Goal: Task Accomplishment & Management: Manage account settings

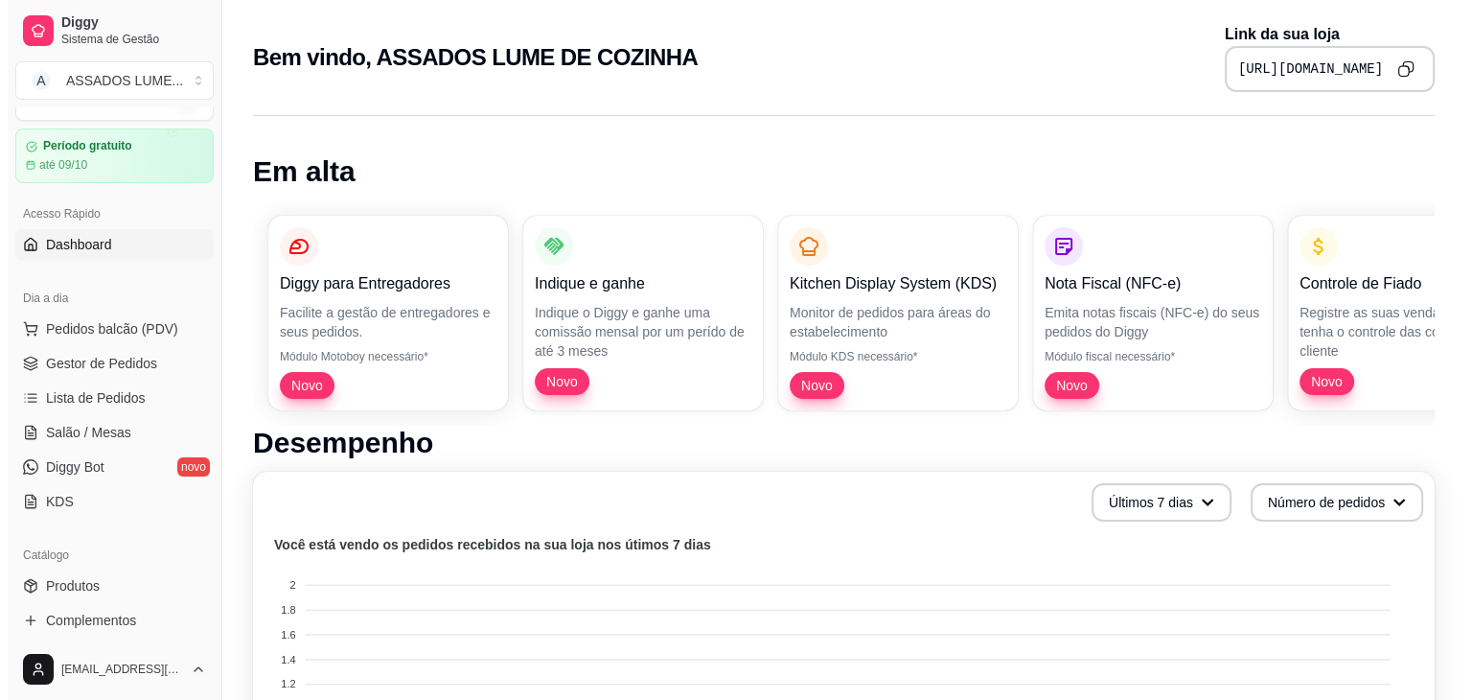
scroll to position [42, 0]
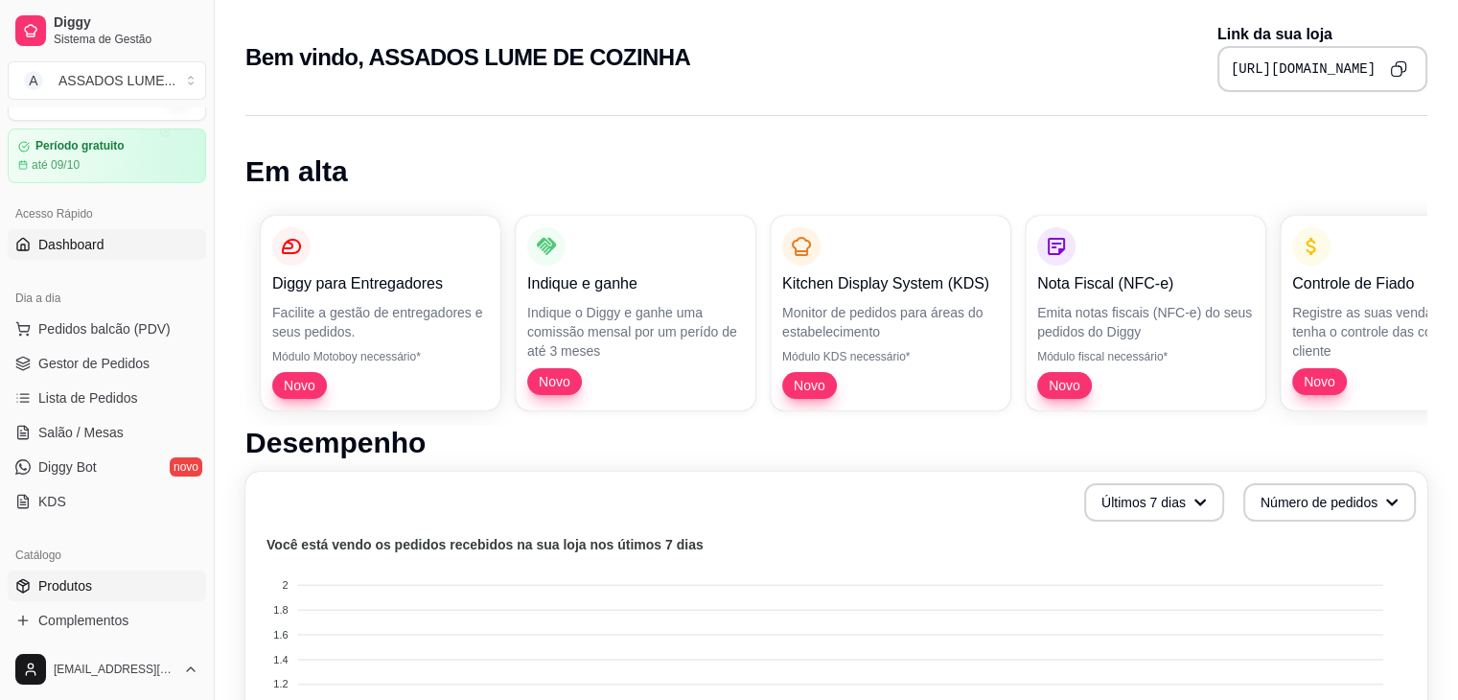
click at [96, 570] on link "Produtos" at bounding box center [107, 585] width 198 height 31
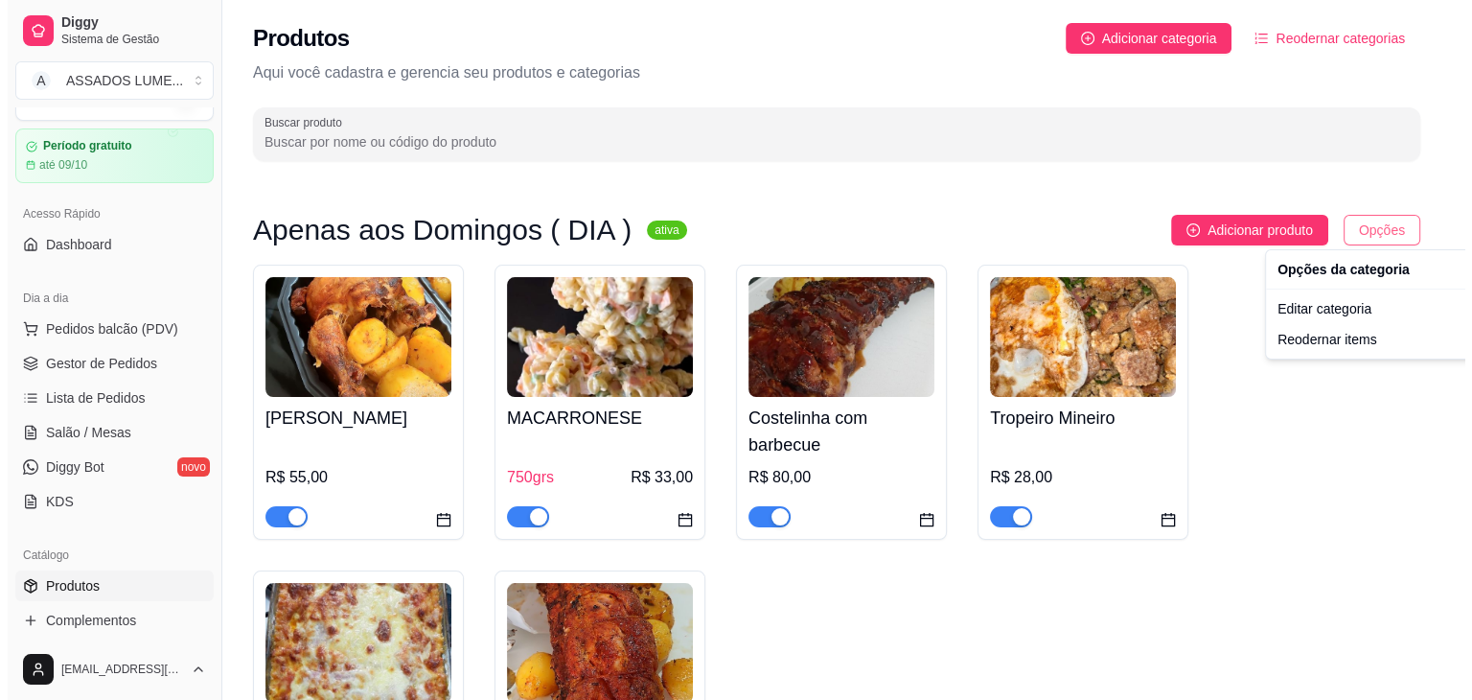
click at [1376, 242] on body "Diggy Sistema de Gestão A ASSADOS LUME ... Loja aberta Período gratuito até 09/…" at bounding box center [721, 350] width 1443 height 700
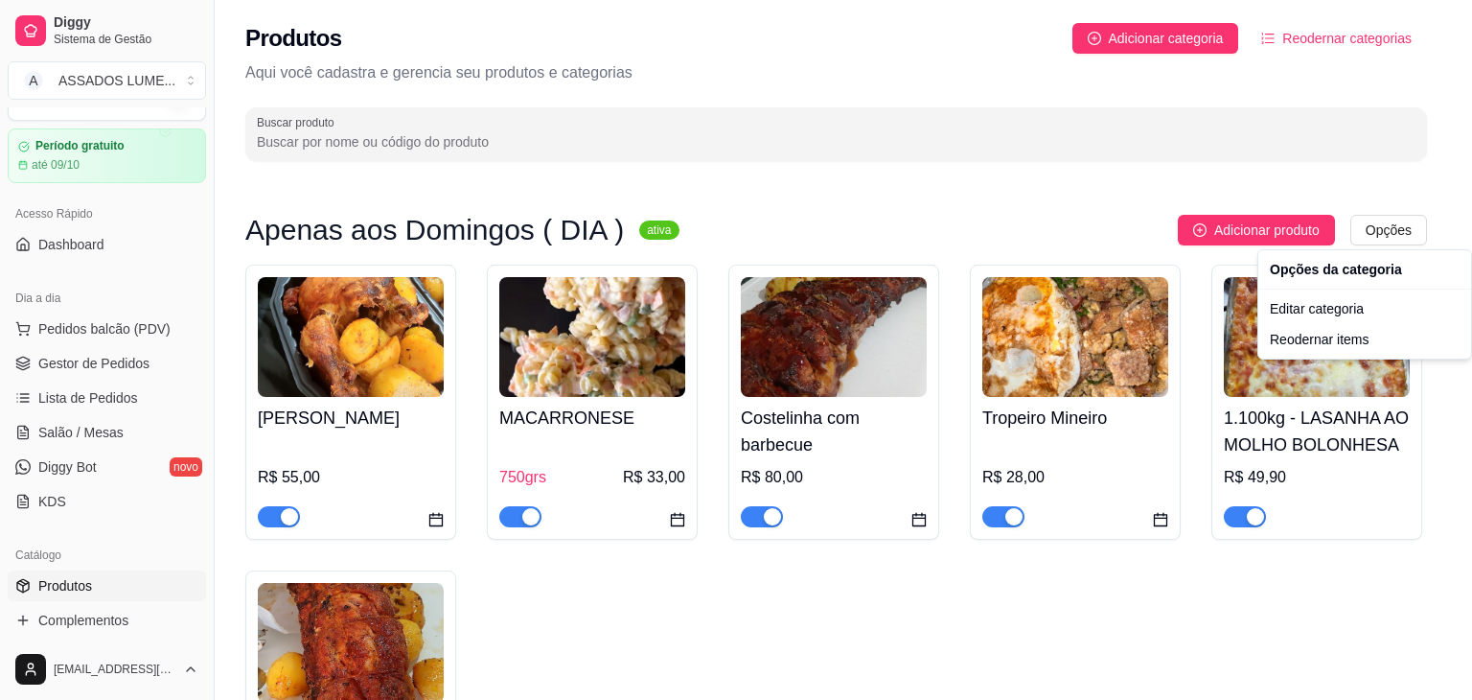
click at [1038, 365] on html "Diggy Sistema de Gestão A ASSADOS LUME ... Loja aberta Período gratuito até 09/…" at bounding box center [736, 350] width 1472 height 700
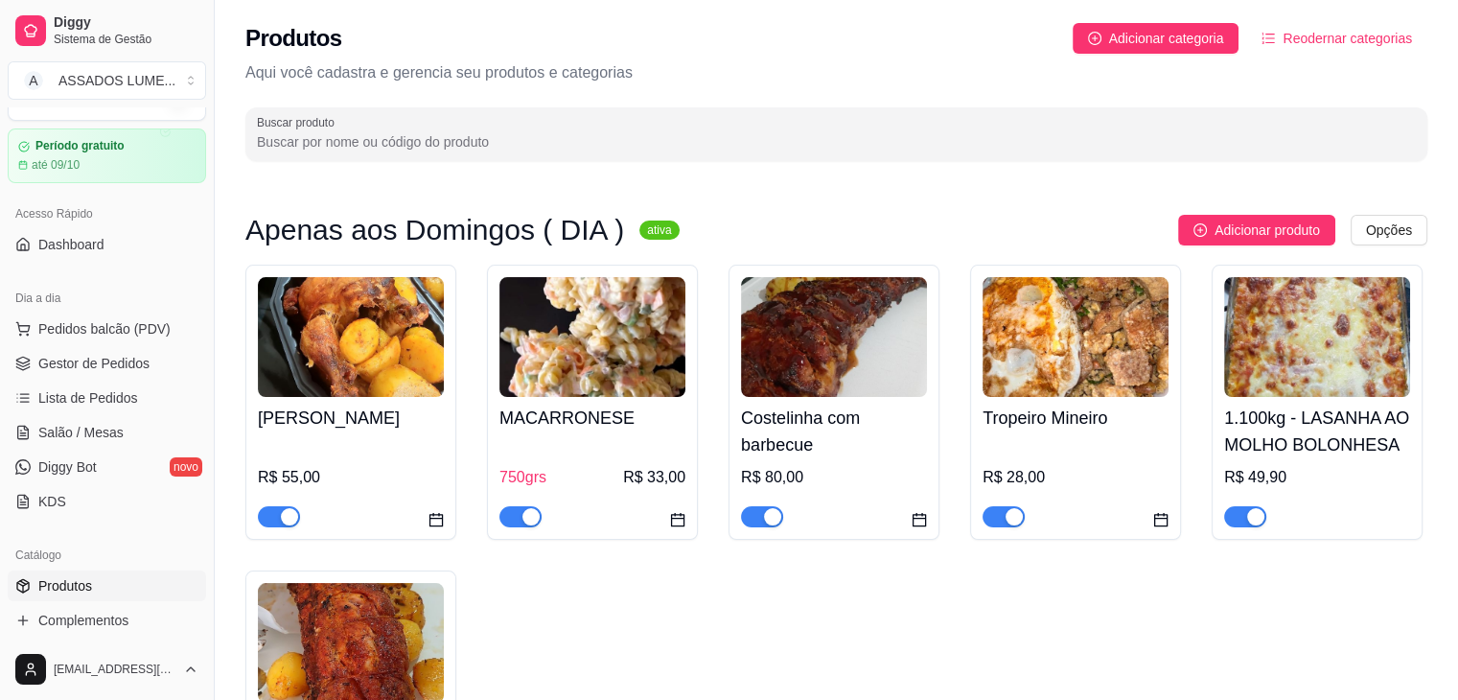
click at [337, 365] on img at bounding box center [351, 337] width 186 height 120
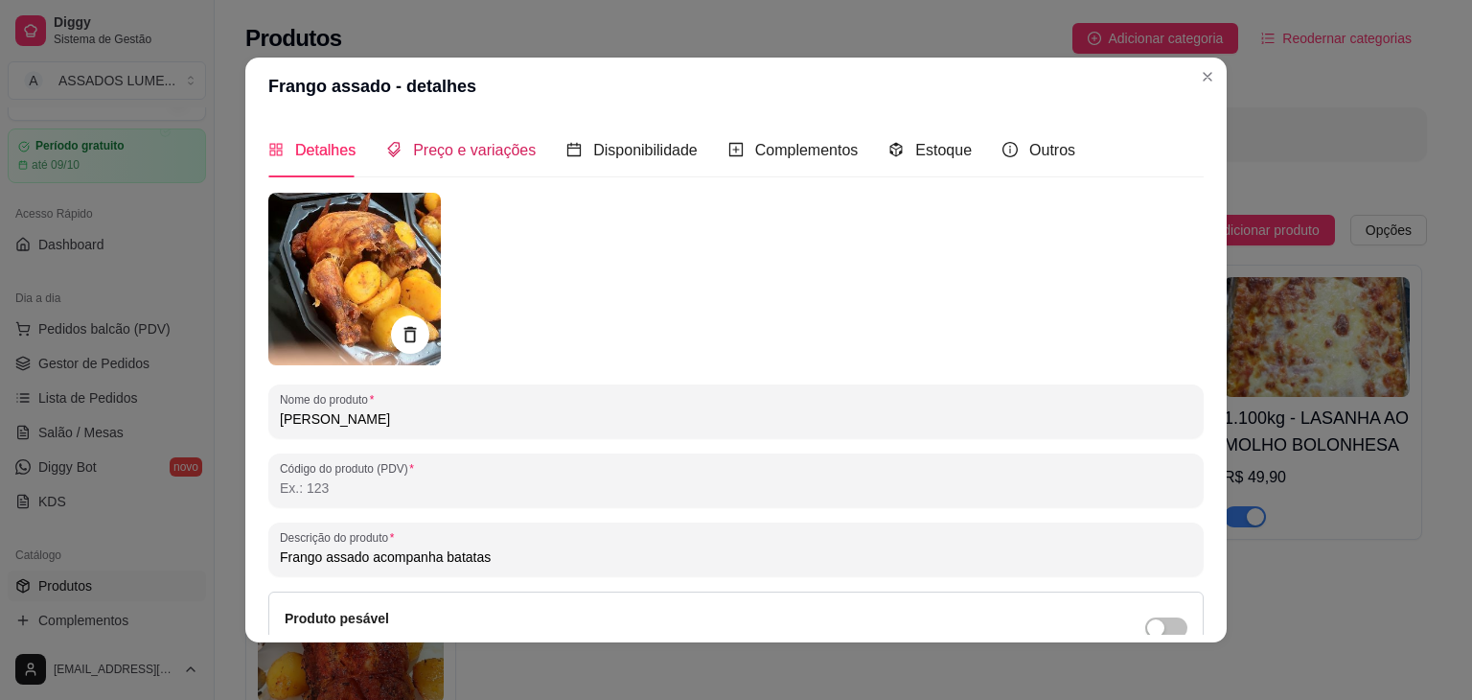
click at [484, 148] on span "Preço e variações" at bounding box center [474, 150] width 123 height 16
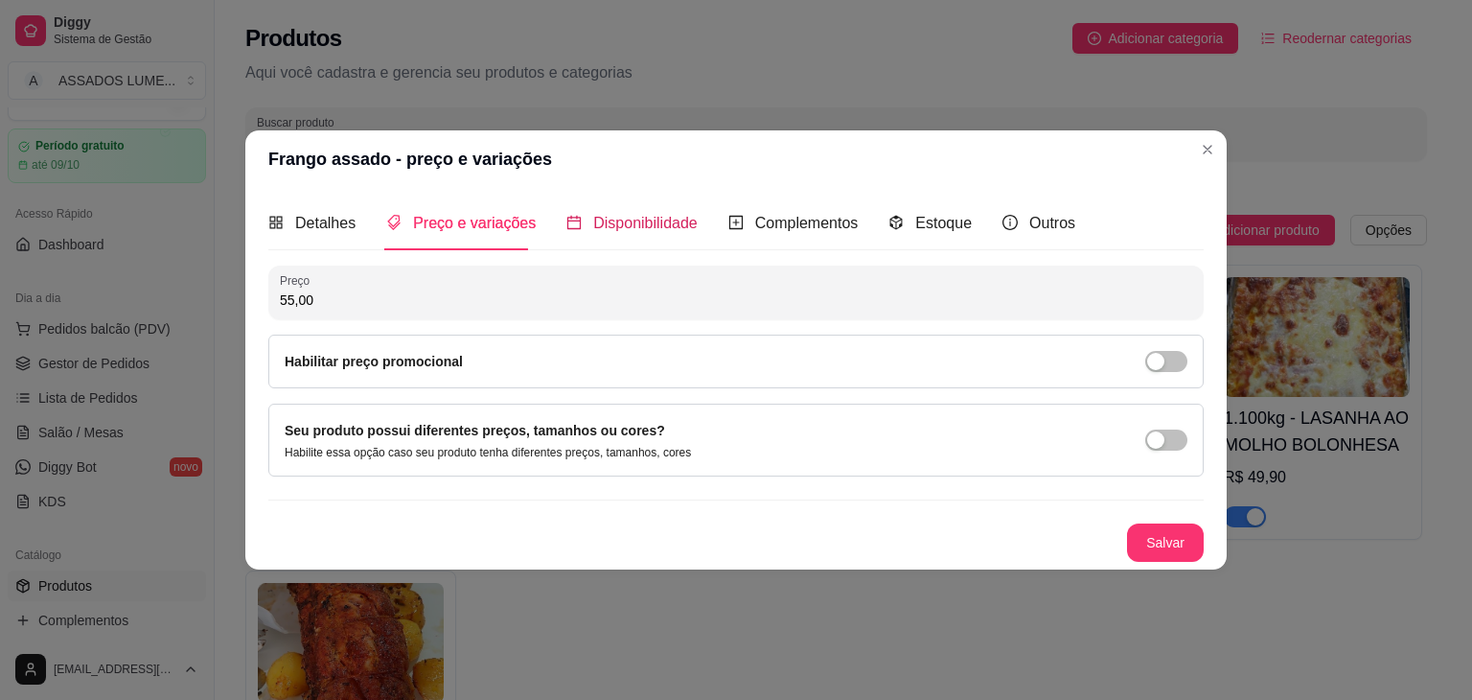
click at [652, 217] on span "Disponibilidade" at bounding box center [645, 223] width 104 height 16
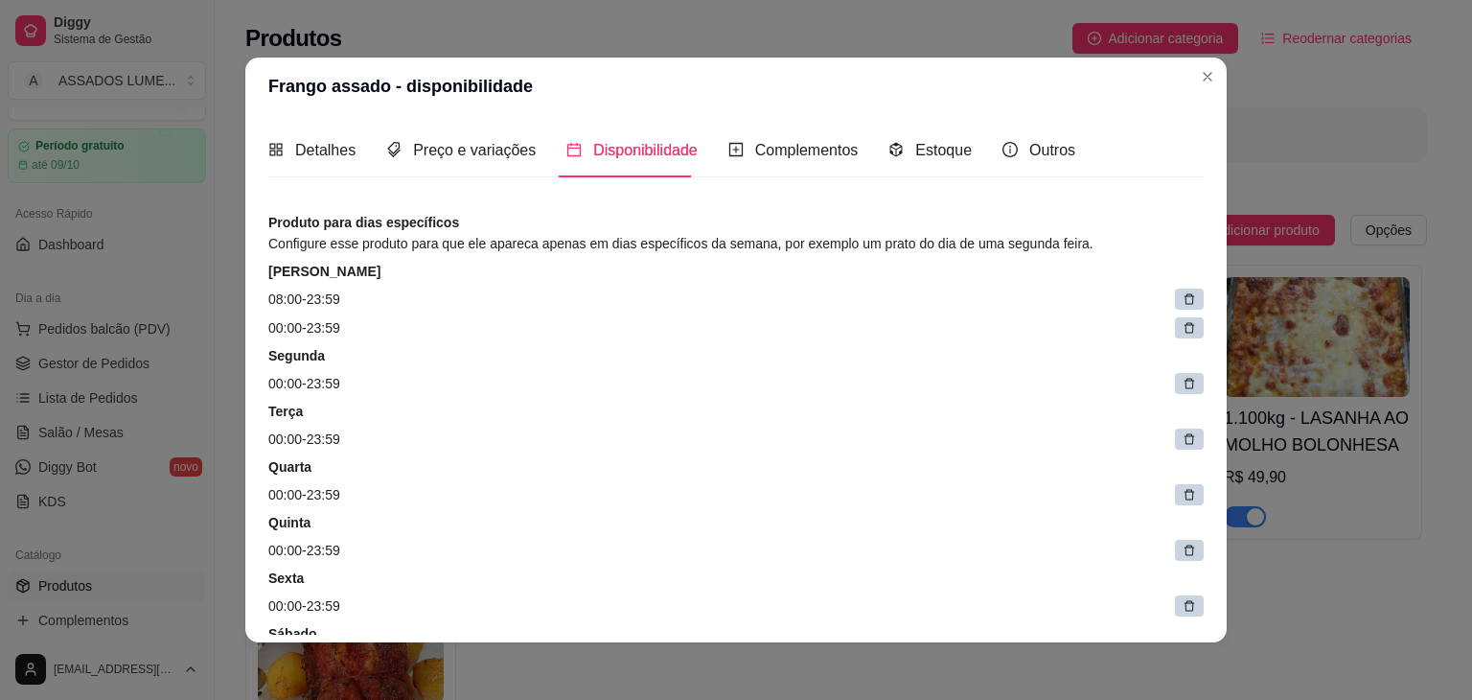
click at [1184, 89] on header "Frango assado - disponibilidade" at bounding box center [735, 87] width 981 height 58
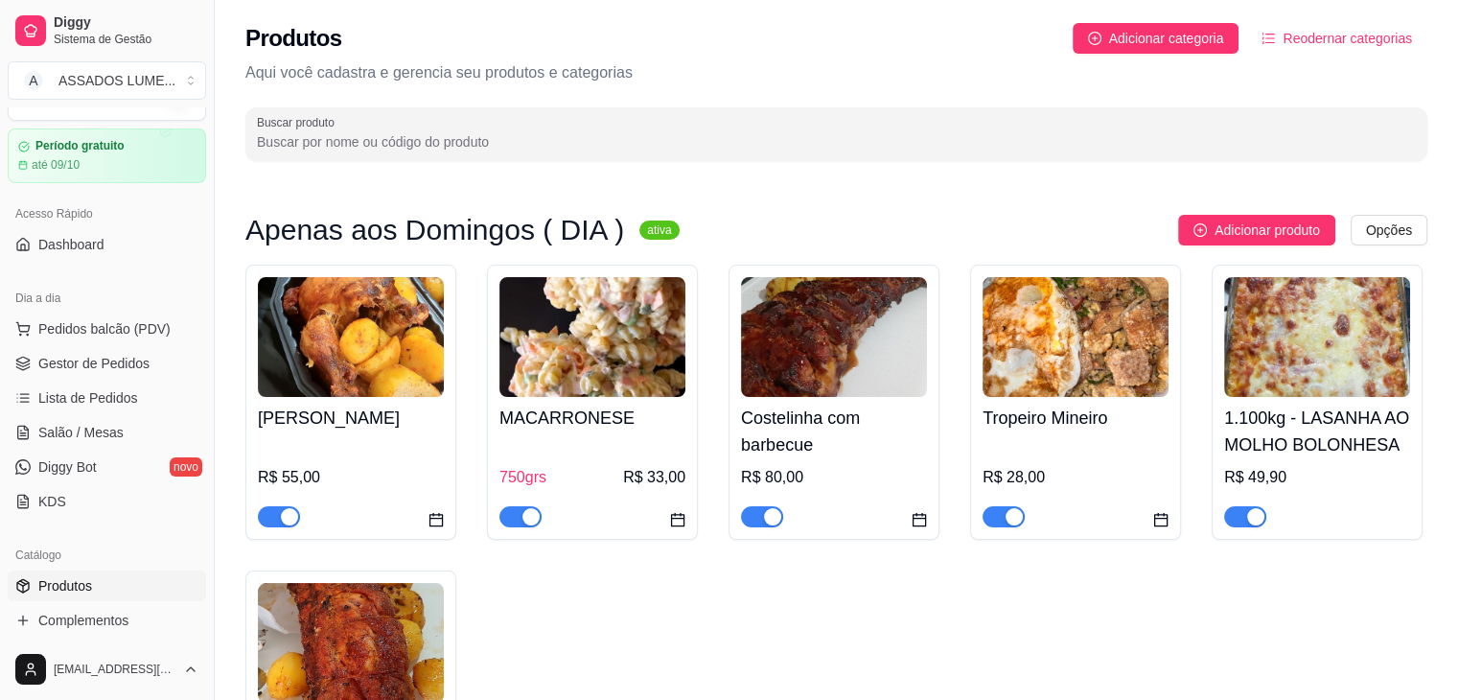
drag, startPoint x: 1218, startPoint y: 35, endPoint x: 1295, endPoint y: 92, distance: 95.3
click at [1295, 92] on div "Produtos Adicionar categoria Reodernar categorias Aqui você cadastra e gerencia…" at bounding box center [836, 86] width 1243 height 173
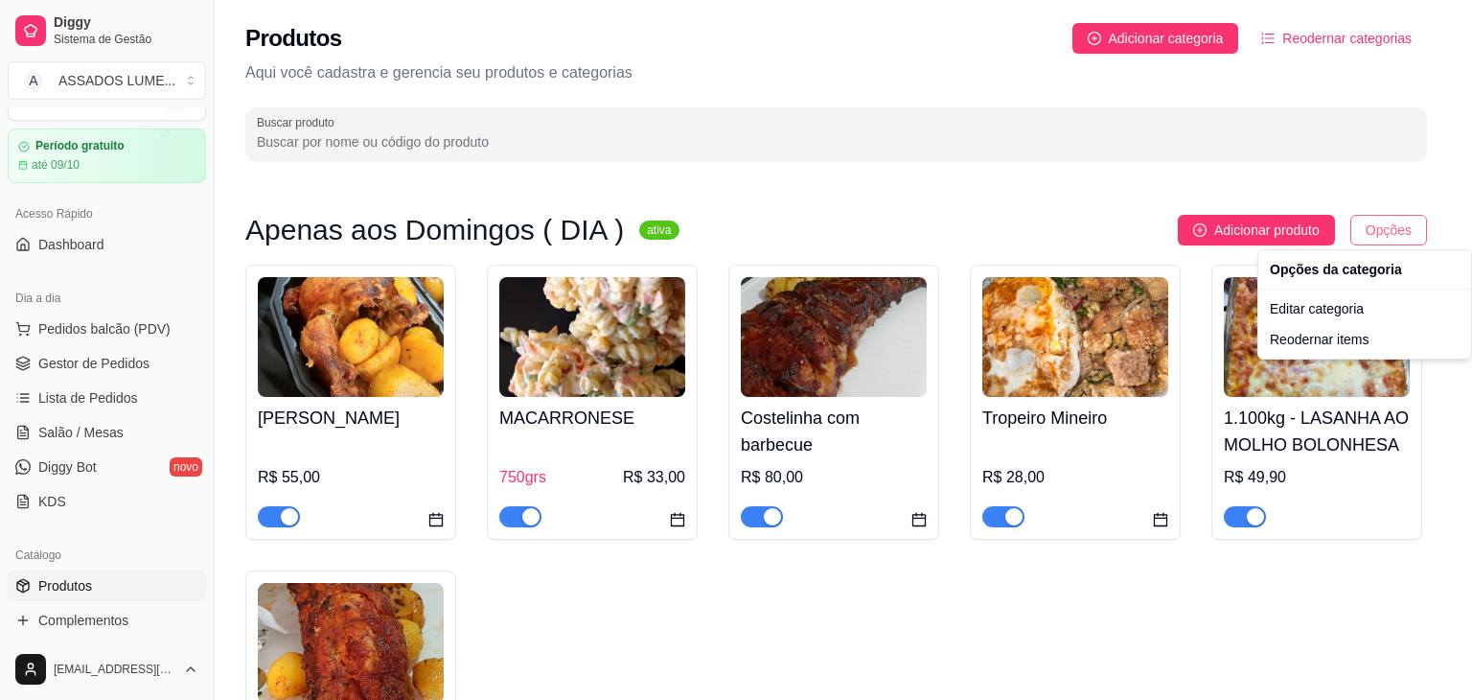
click at [1406, 232] on html "Diggy Sistema de Gestão A ASSADOS LUME ... Loja aberta Período gratuito até 09/…" at bounding box center [736, 350] width 1472 height 700
click at [1254, 199] on html "Diggy Sistema de Gestão A ASSADOS LUME ... Loja aberta Período gratuito até 09/…" at bounding box center [736, 350] width 1472 height 700
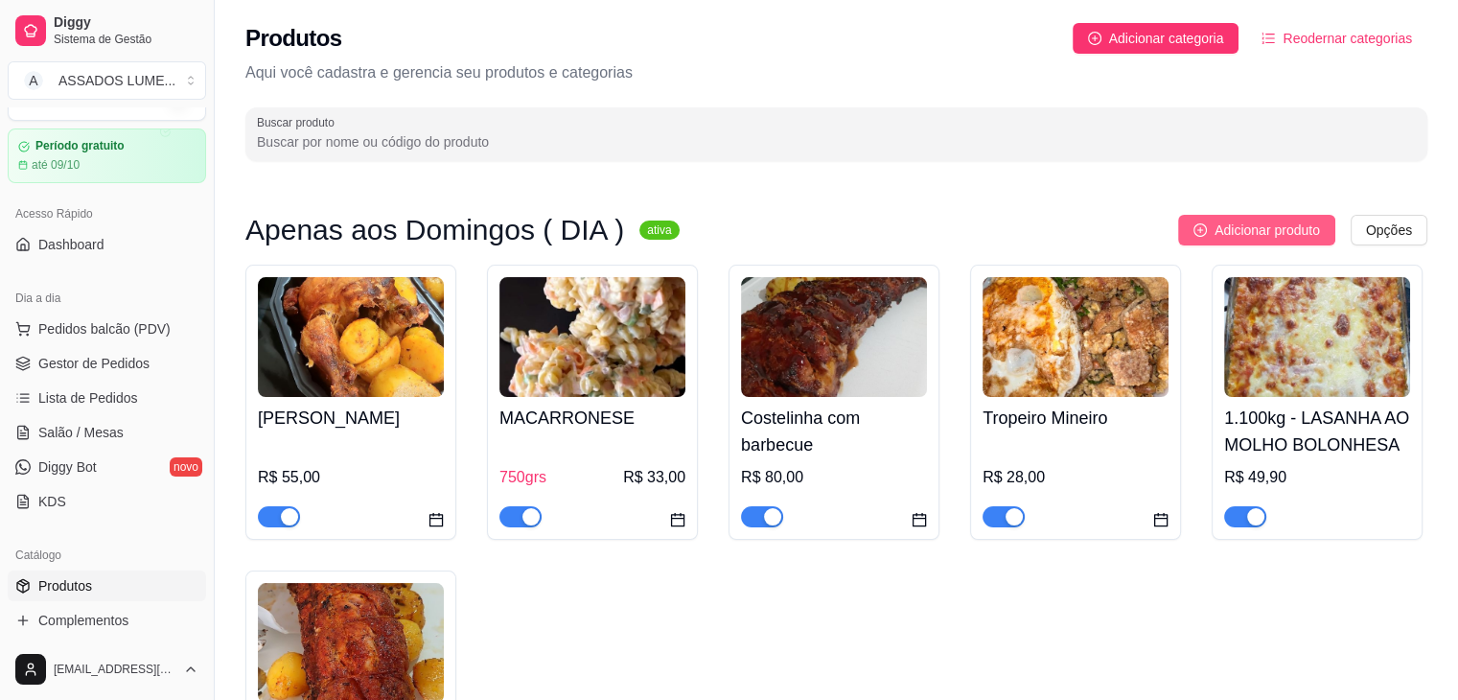
click at [1223, 227] on span "Adicionar produto" at bounding box center [1266, 229] width 105 height 21
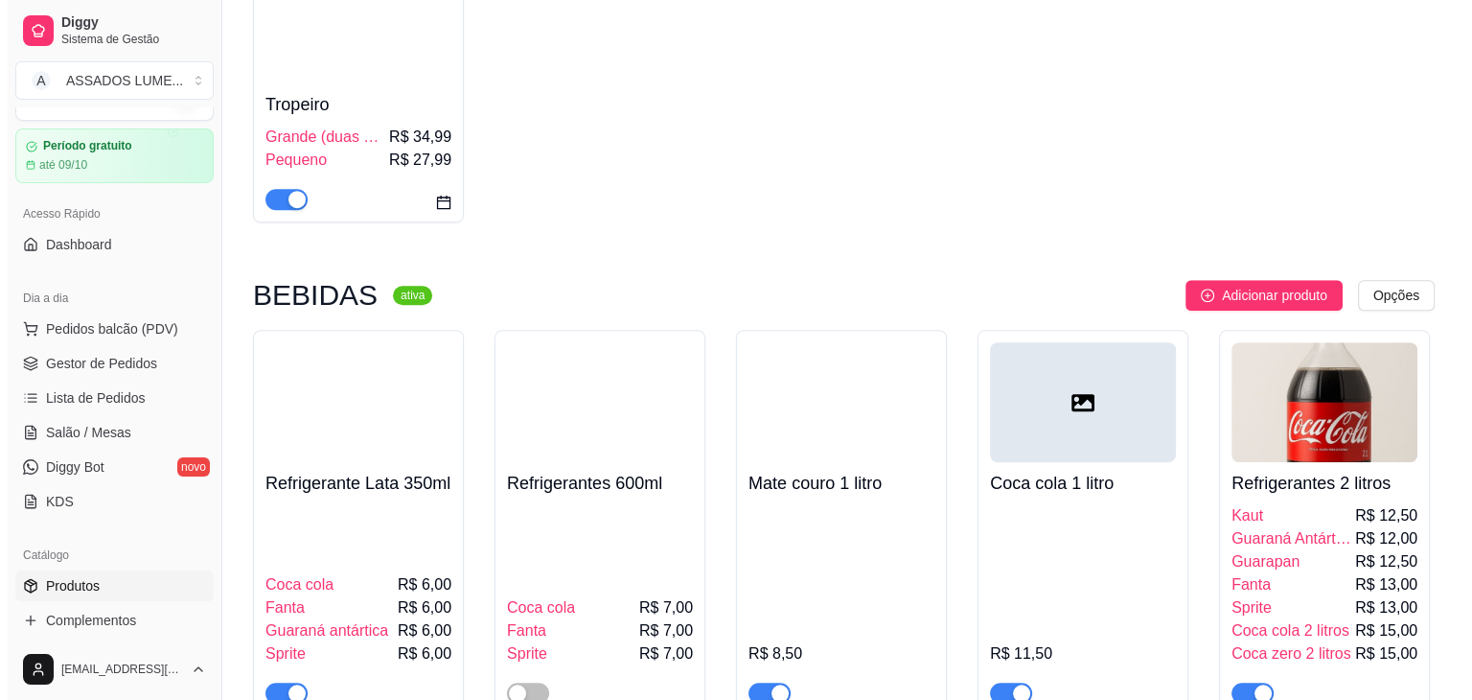
scroll to position [1361, 0]
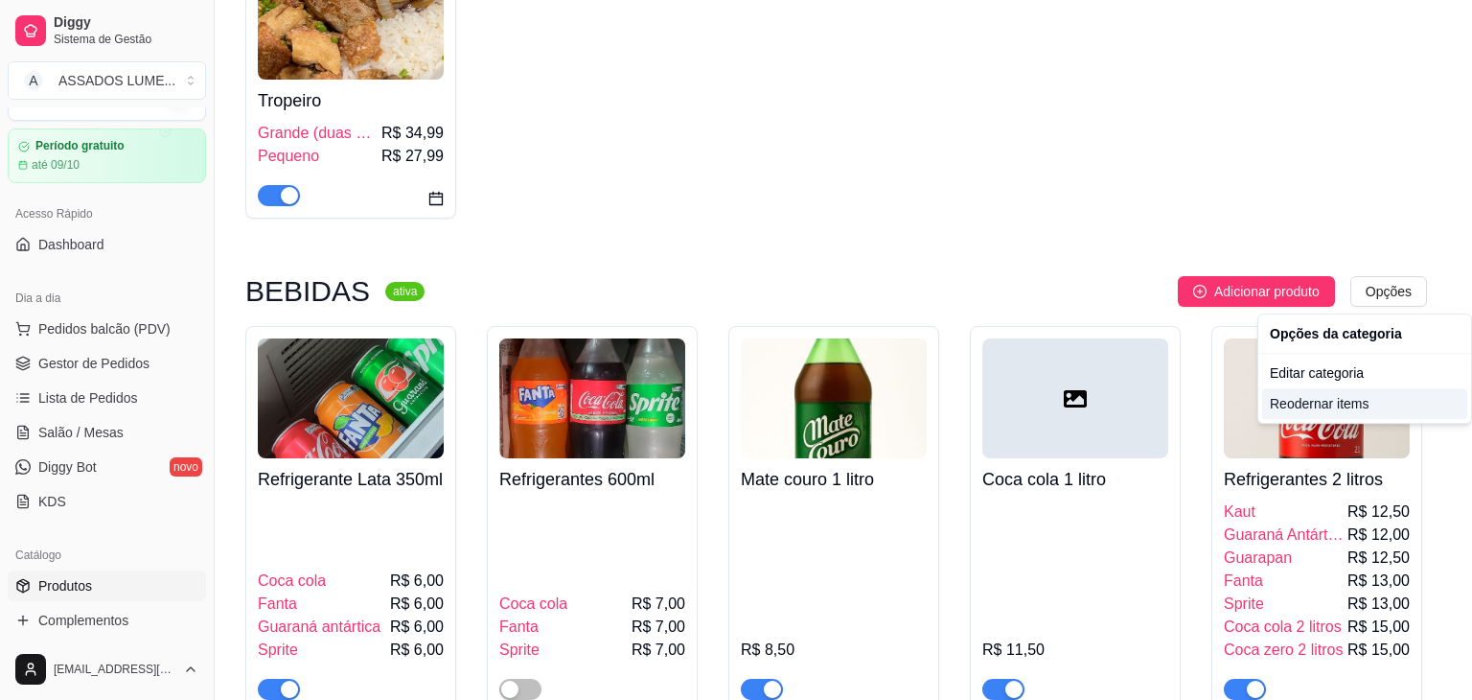
click at [1311, 393] on div "Reodernar items" at bounding box center [1364, 403] width 205 height 31
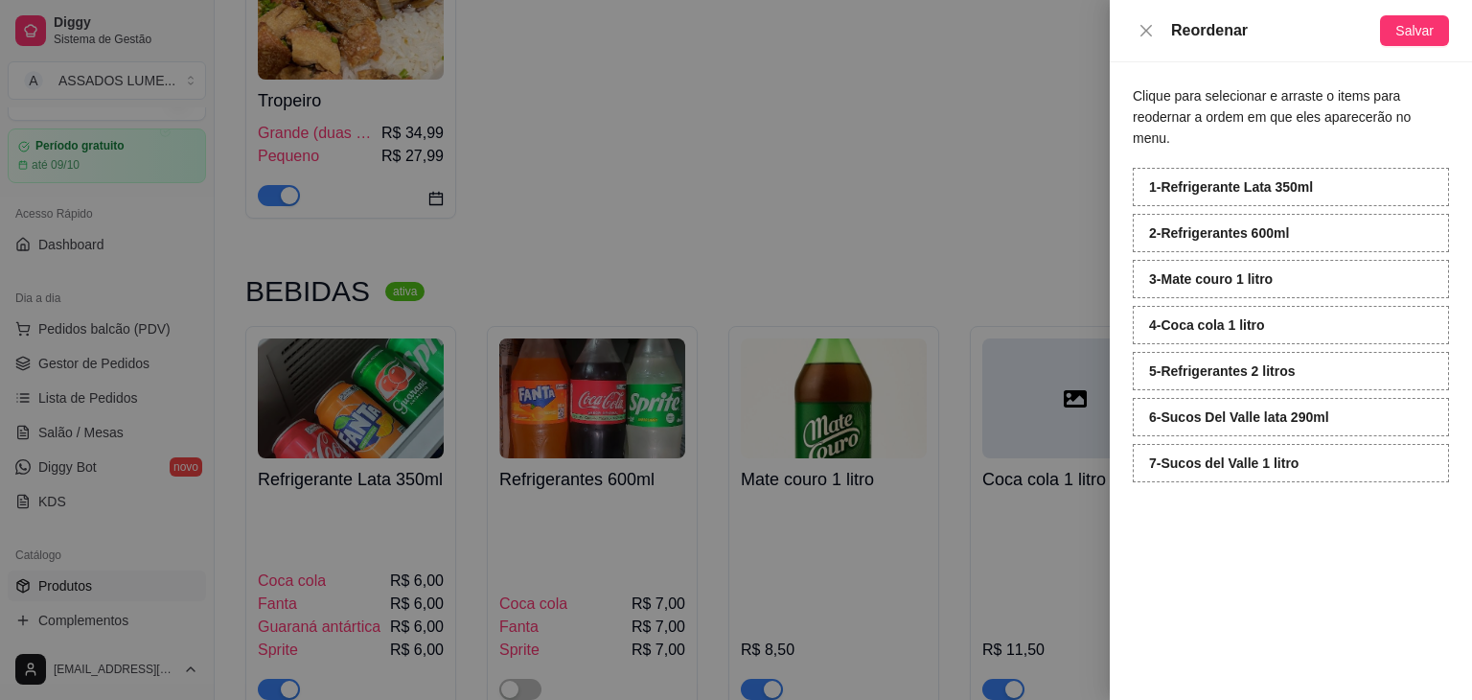
click at [1057, 242] on div at bounding box center [736, 350] width 1472 height 700
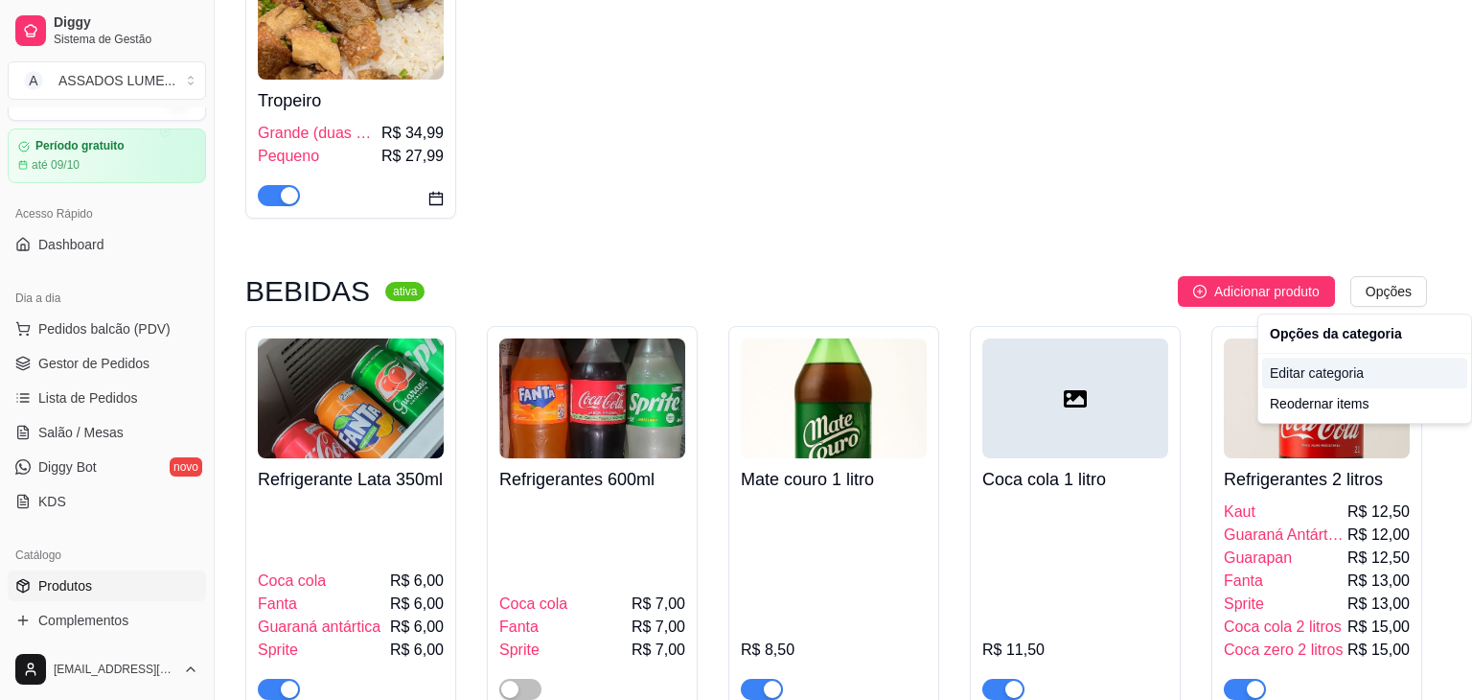
click at [1347, 366] on div "Editar categoria" at bounding box center [1364, 373] width 205 height 31
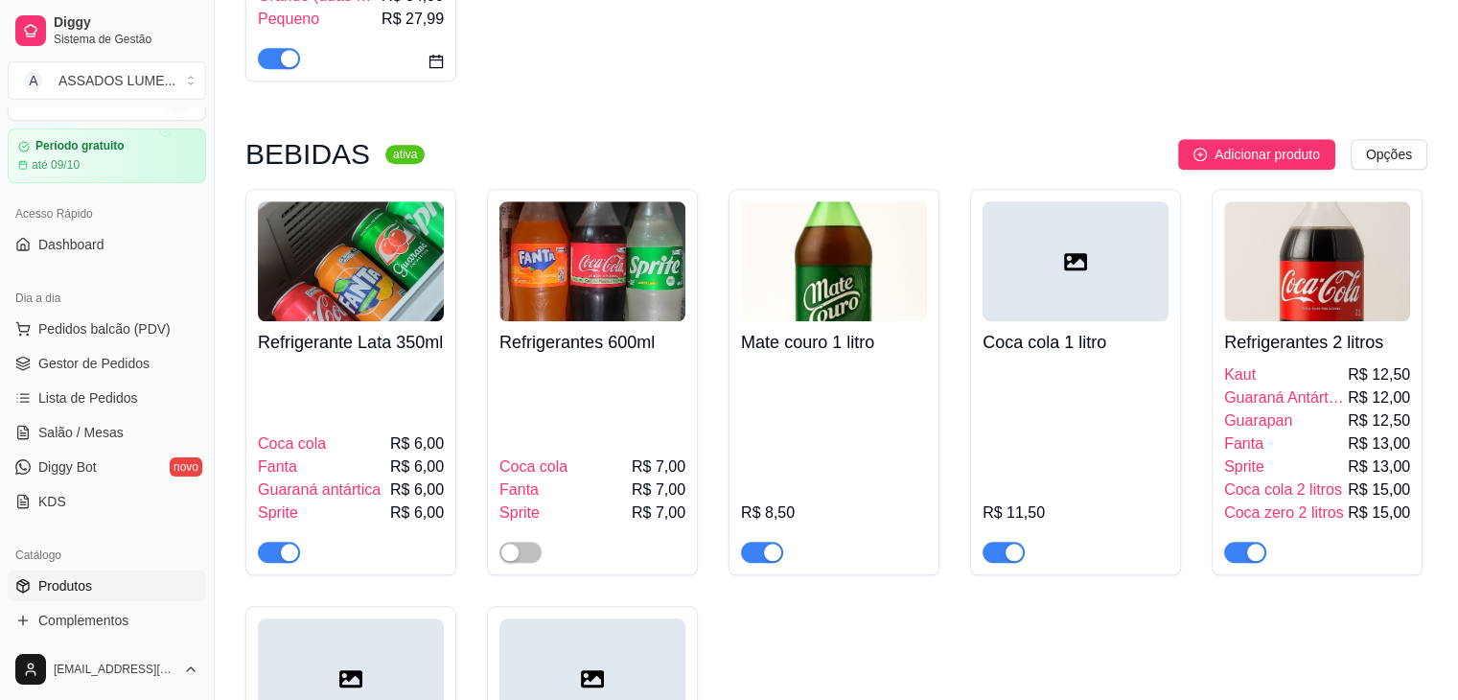
scroll to position [1500, 0]
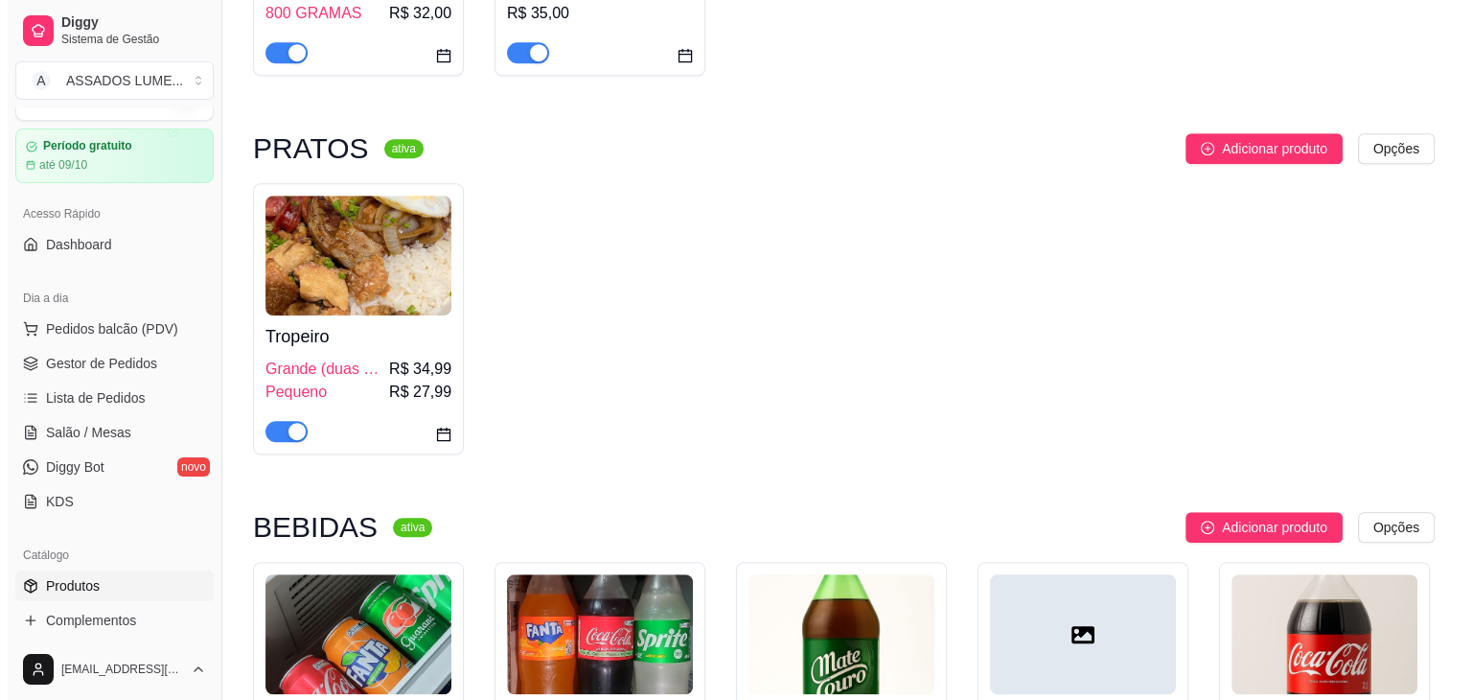
scroll to position [1120, 0]
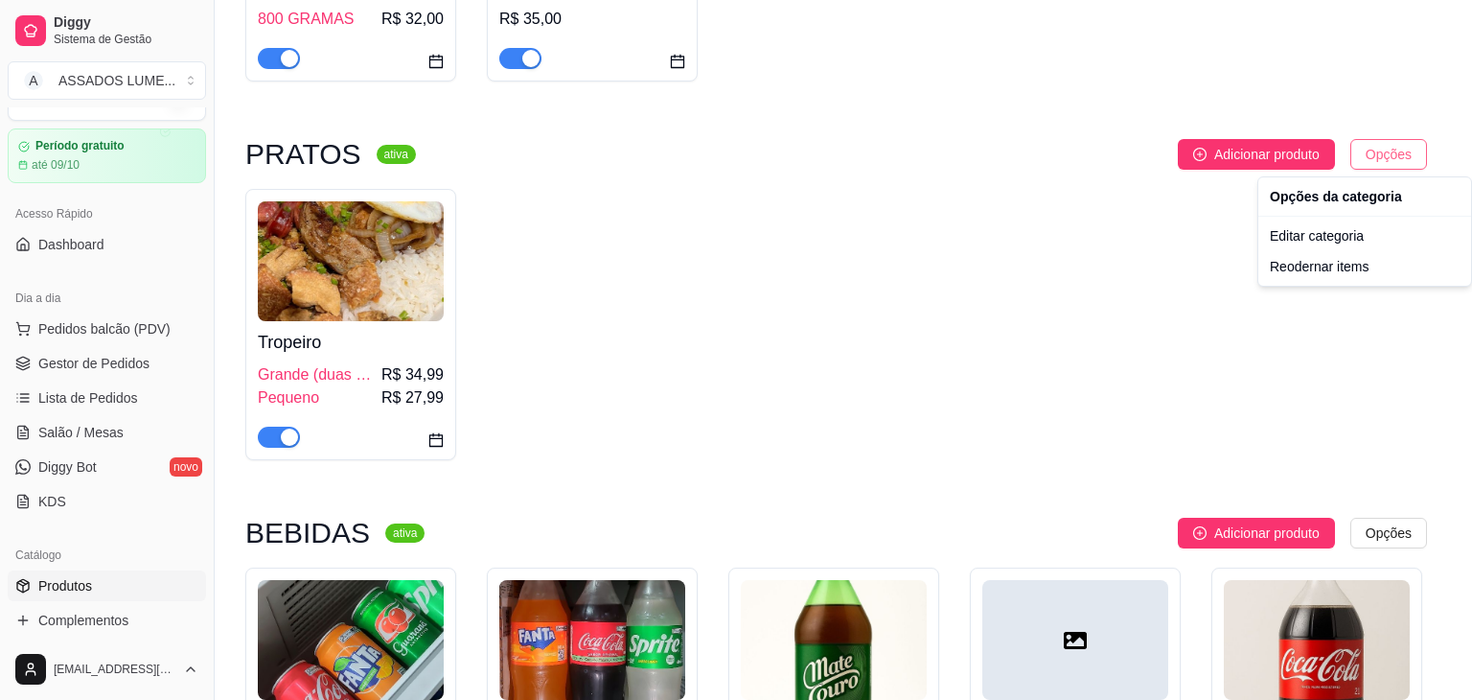
click at [1319, 242] on div "Editar categoria" at bounding box center [1364, 235] width 205 height 31
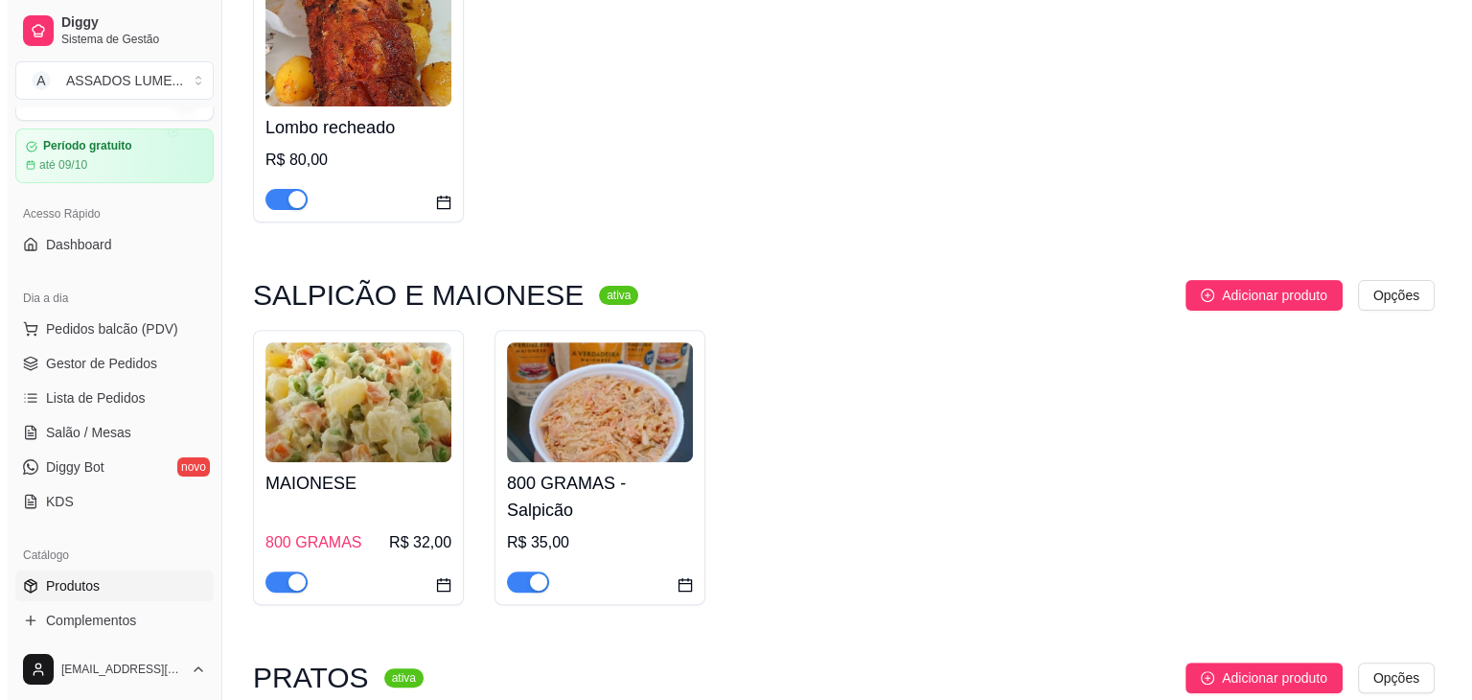
scroll to position [594, 0]
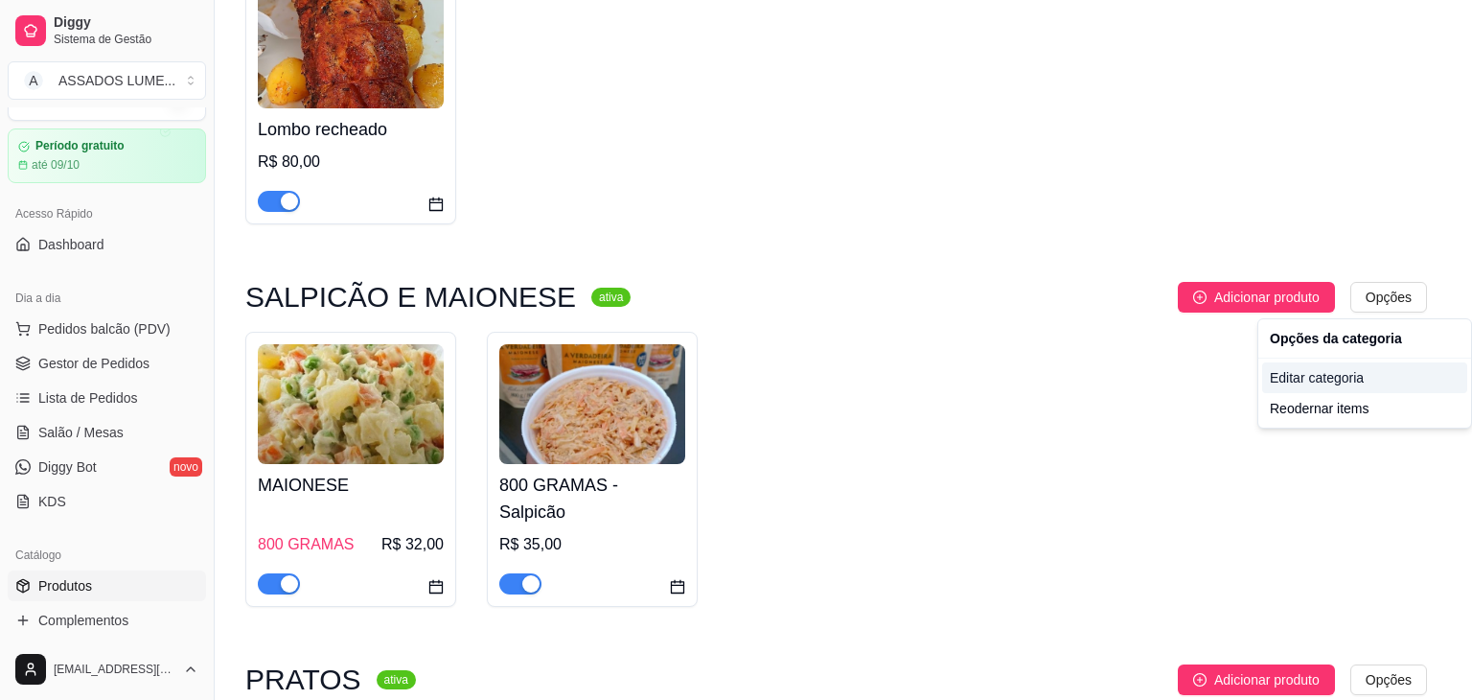
click at [1341, 368] on div "Editar categoria" at bounding box center [1364, 377] width 205 height 31
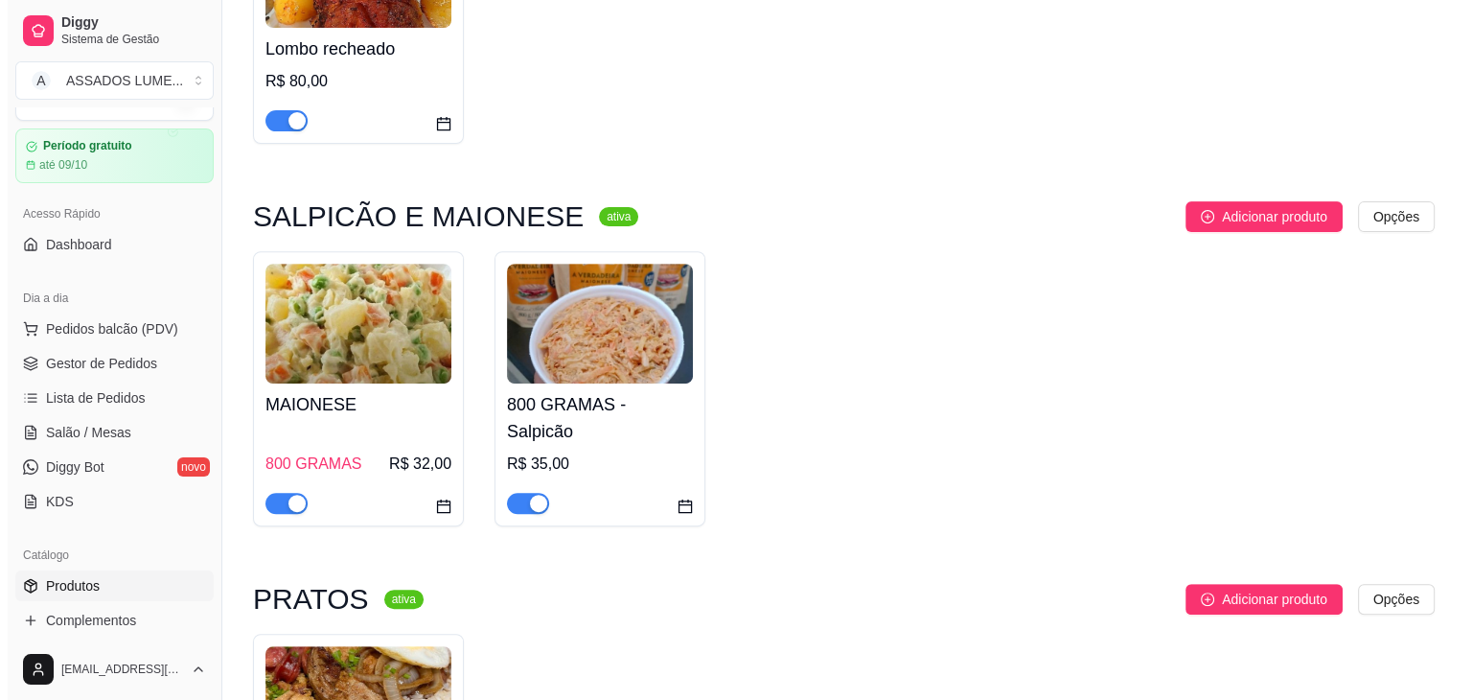
scroll to position [678, 0]
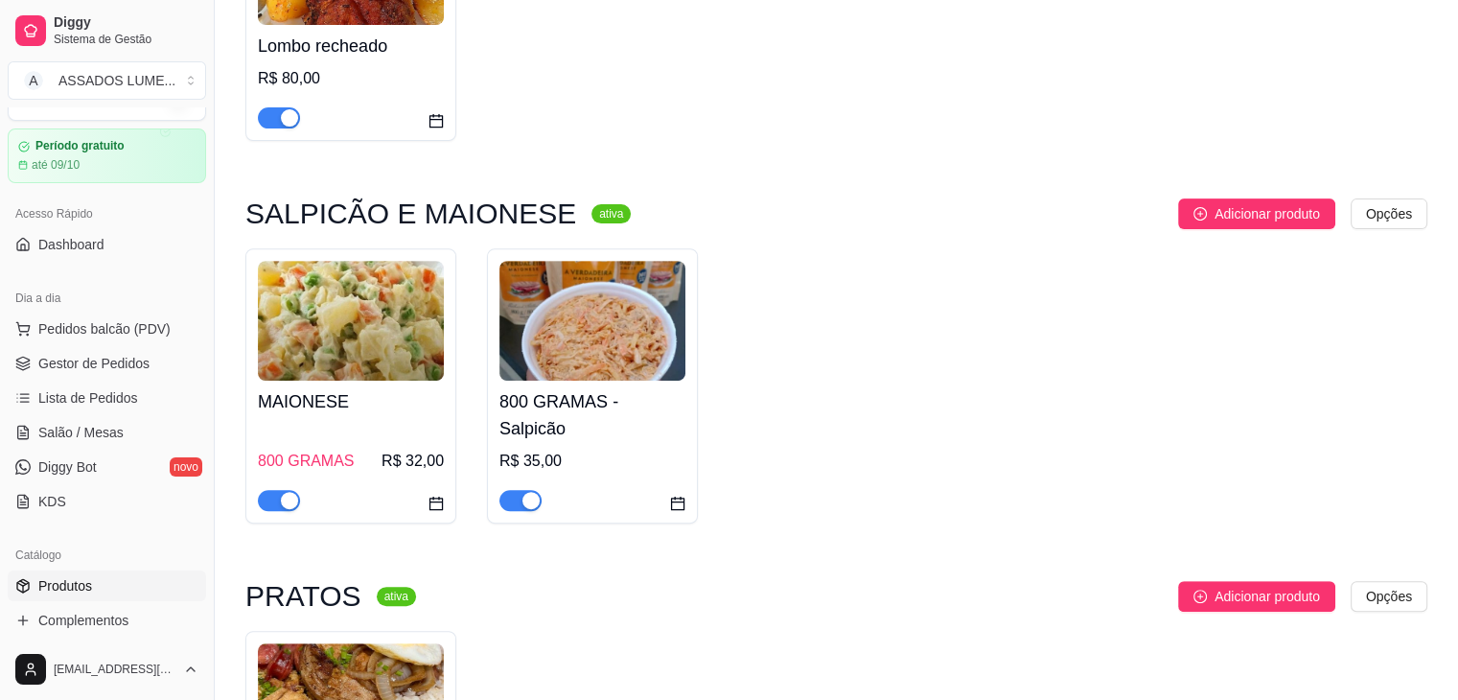
click at [602, 360] on img at bounding box center [592, 321] width 186 height 120
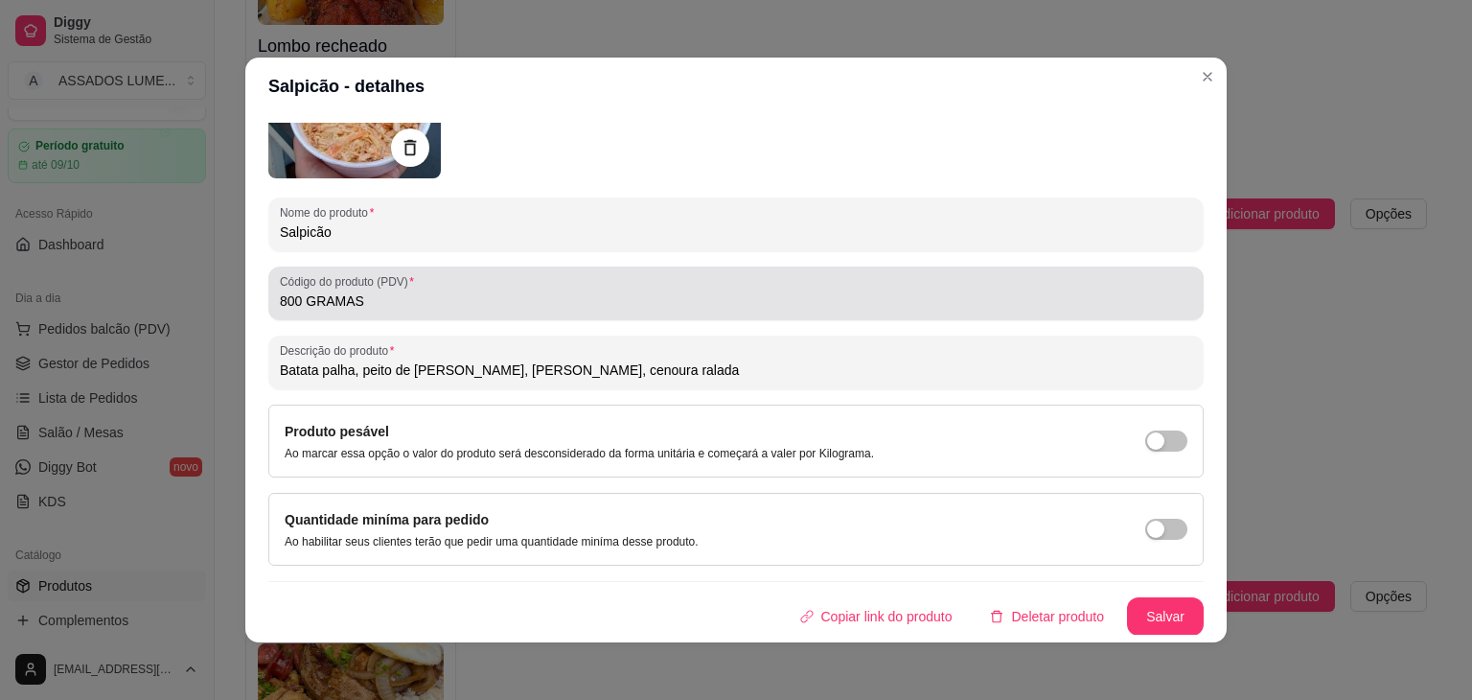
scroll to position [0, 0]
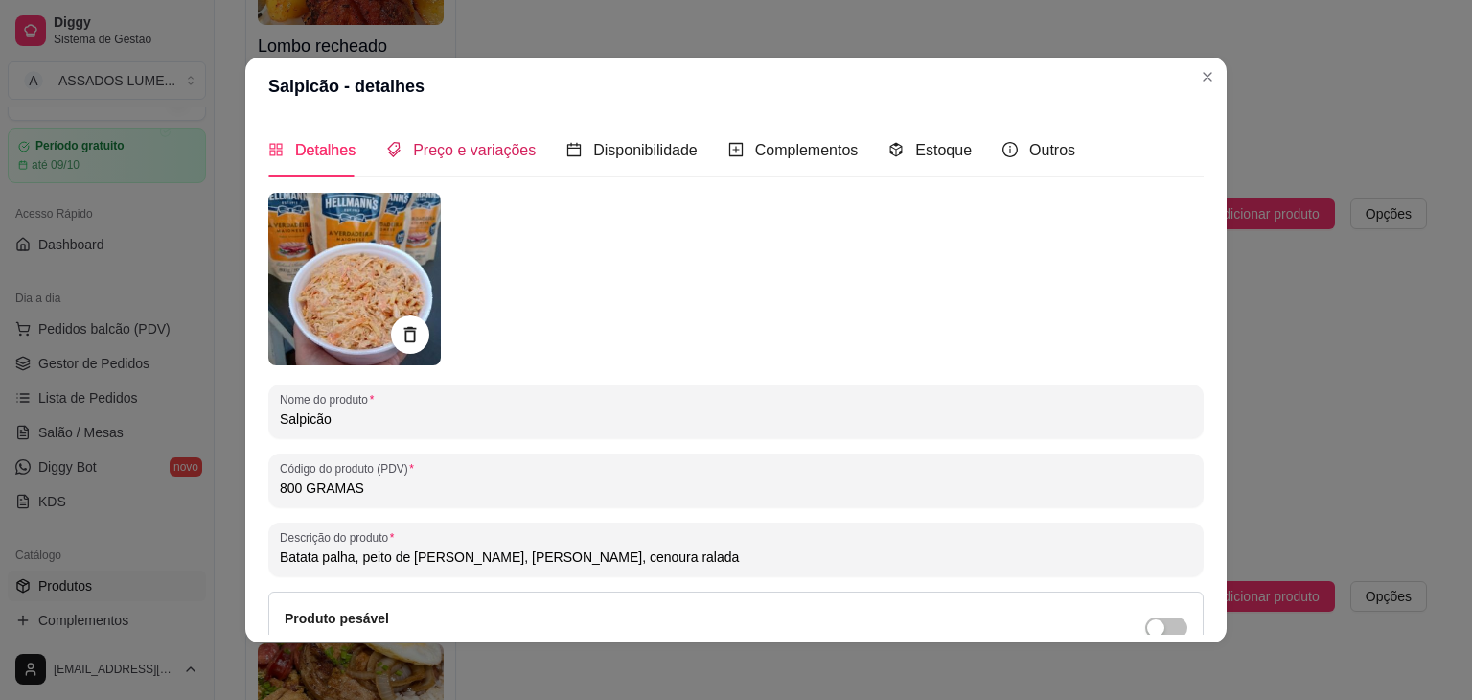
click at [455, 145] on span "Preço e variações" at bounding box center [474, 150] width 123 height 16
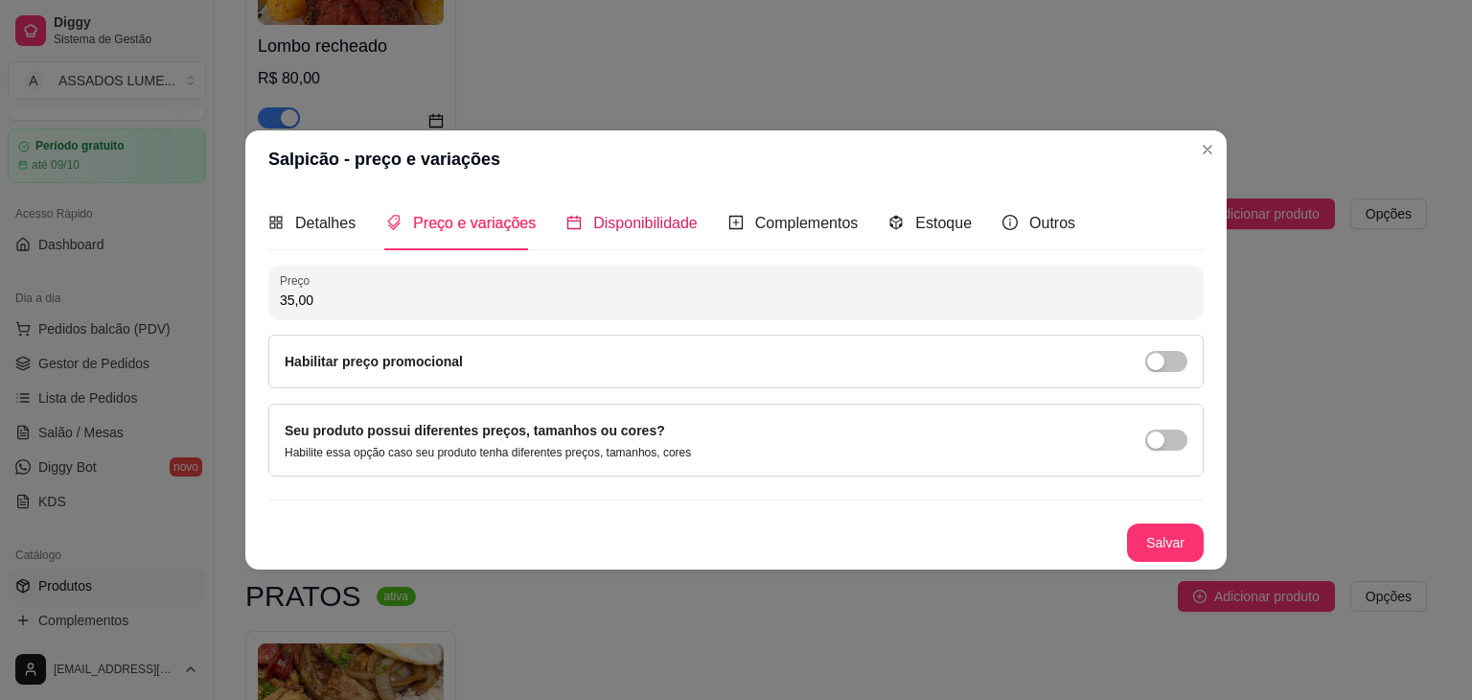
click at [602, 215] on span "Disponibilidade" at bounding box center [645, 223] width 104 height 16
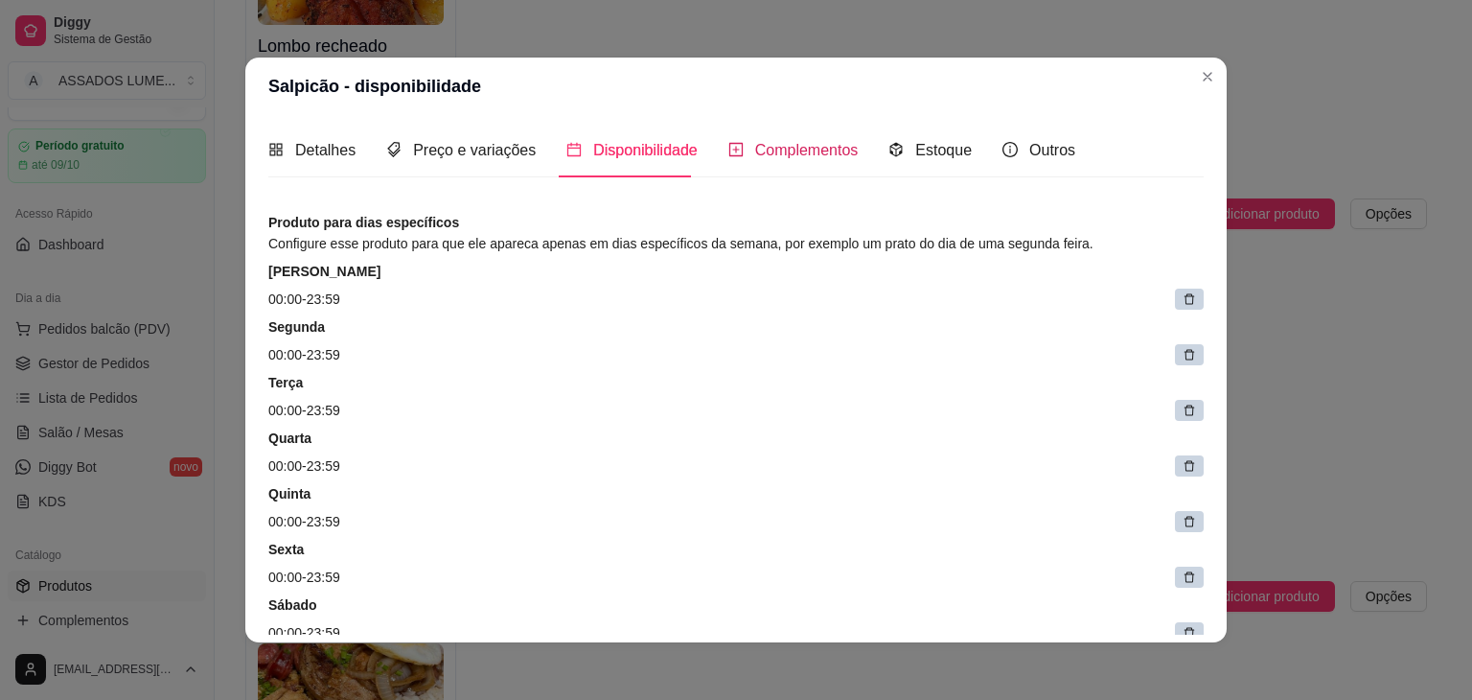
click at [763, 143] on span "Complementos" at bounding box center [807, 150] width 104 height 16
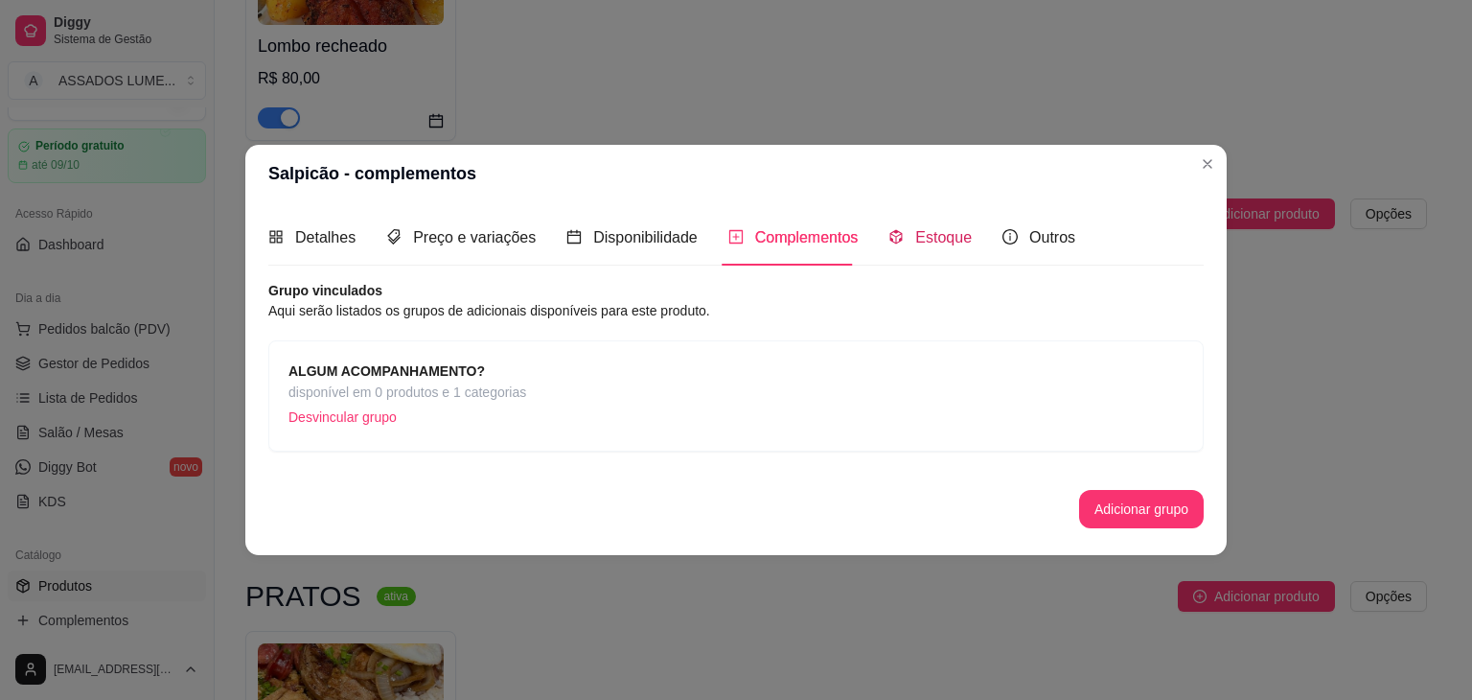
click at [890, 239] on icon "code-sandbox" at bounding box center [896, 237] width 12 height 14
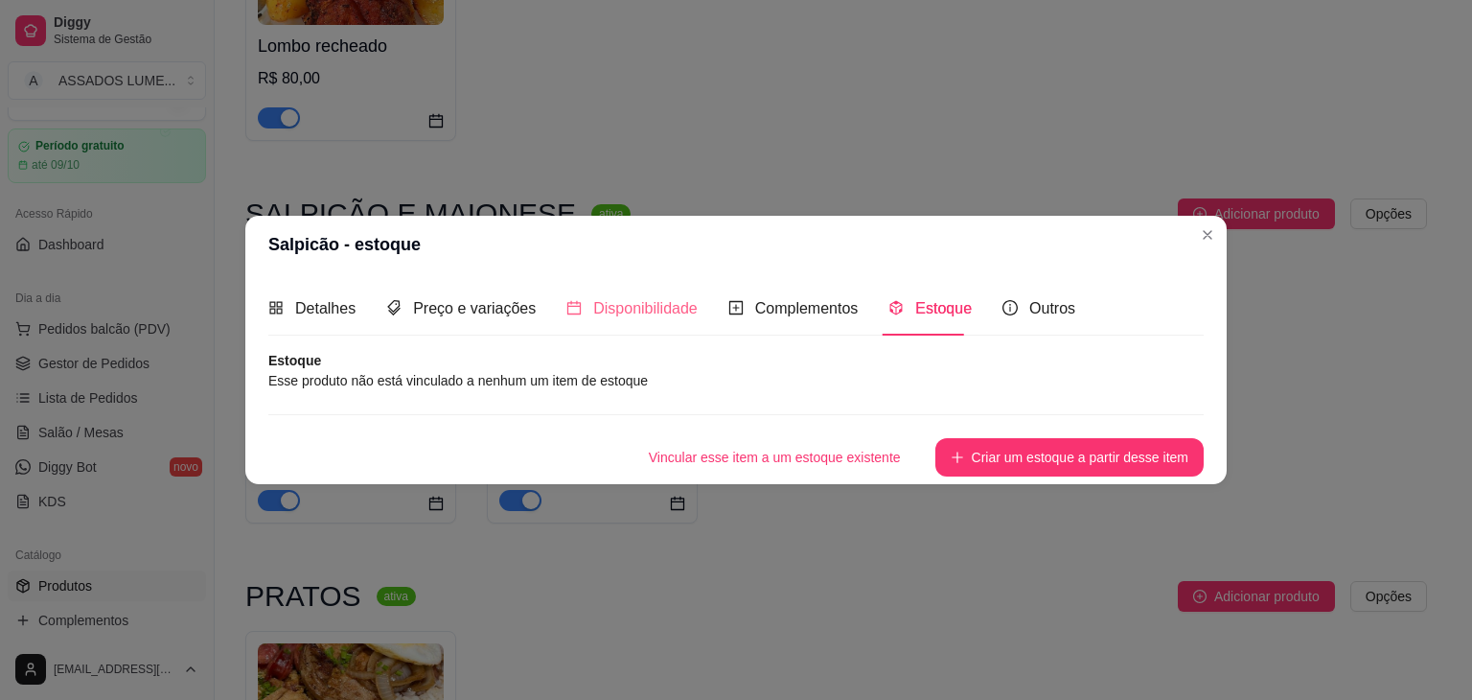
click at [669, 289] on div "Disponibilidade" at bounding box center [631, 308] width 131 height 55
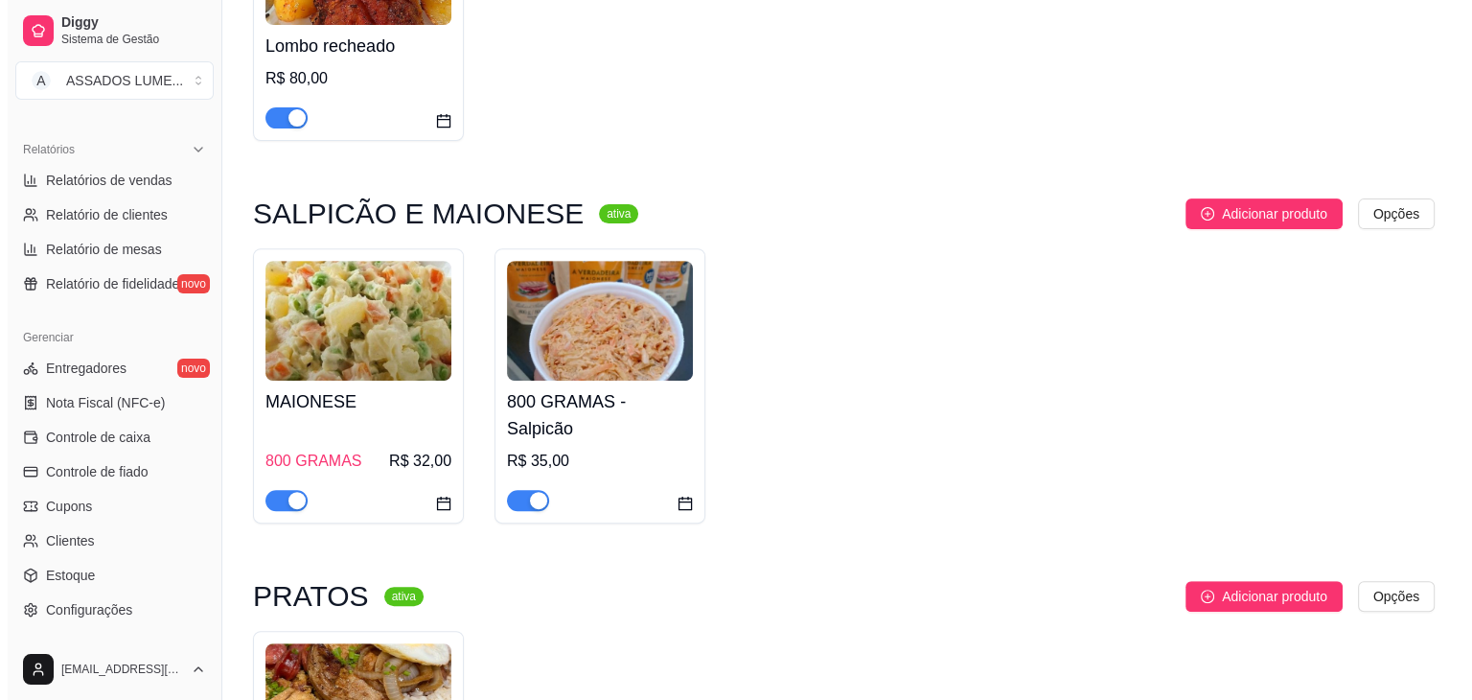
scroll to position [679, 0]
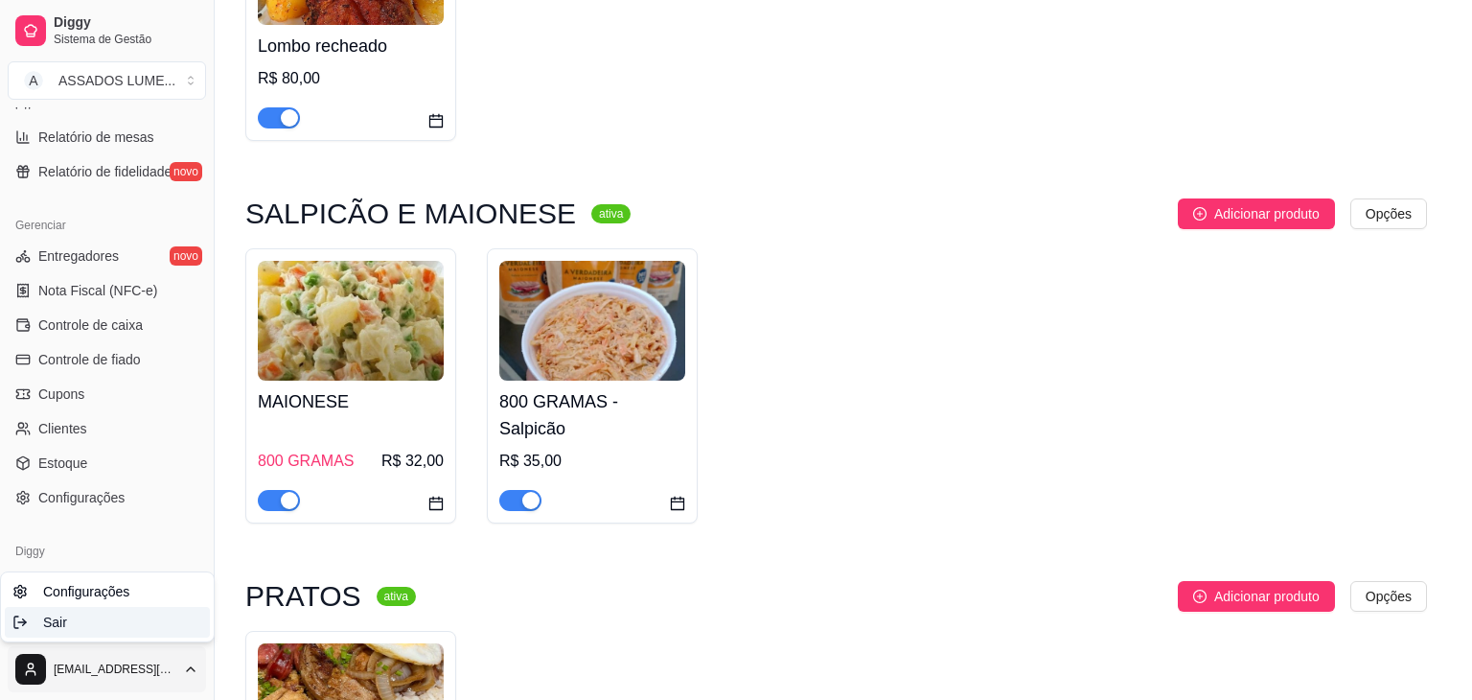
click at [65, 614] on div "Sair" at bounding box center [107, 622] width 205 height 31
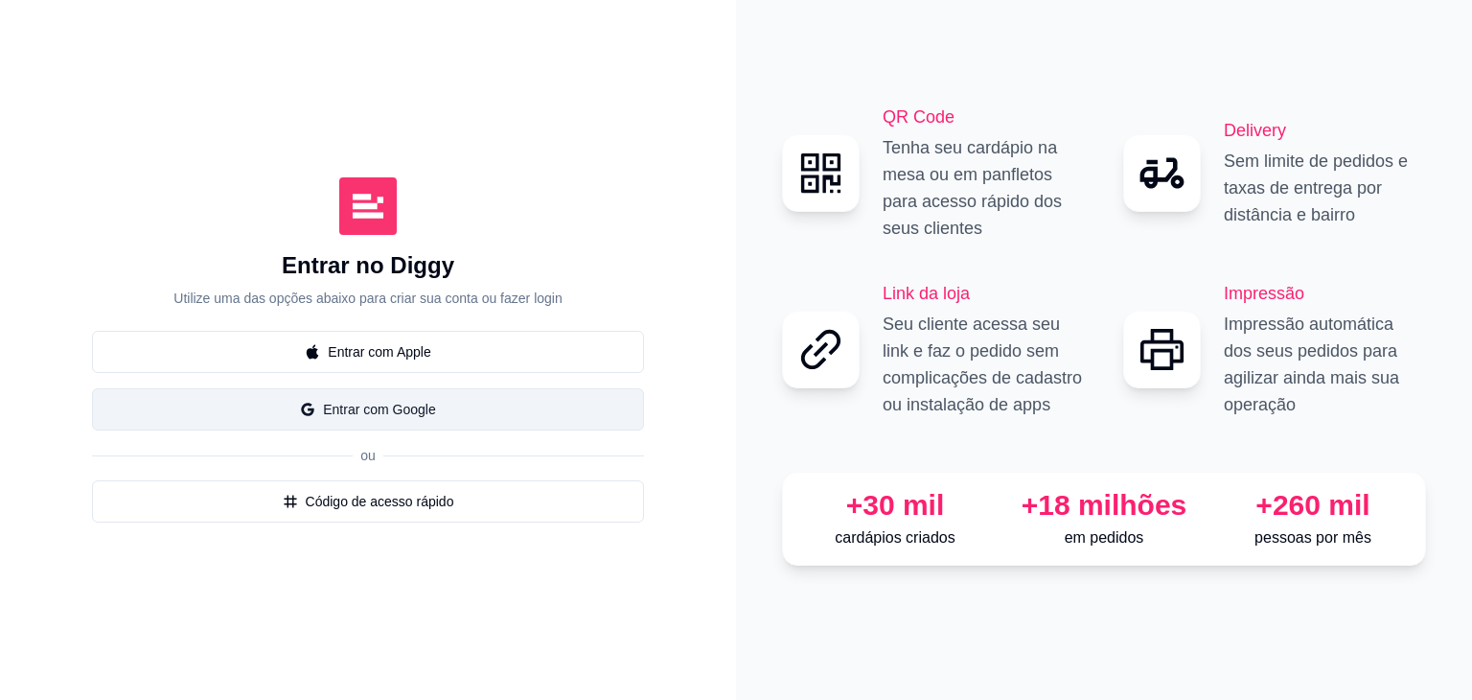
click at [368, 429] on button "Entrar com Google" at bounding box center [368, 409] width 552 height 42
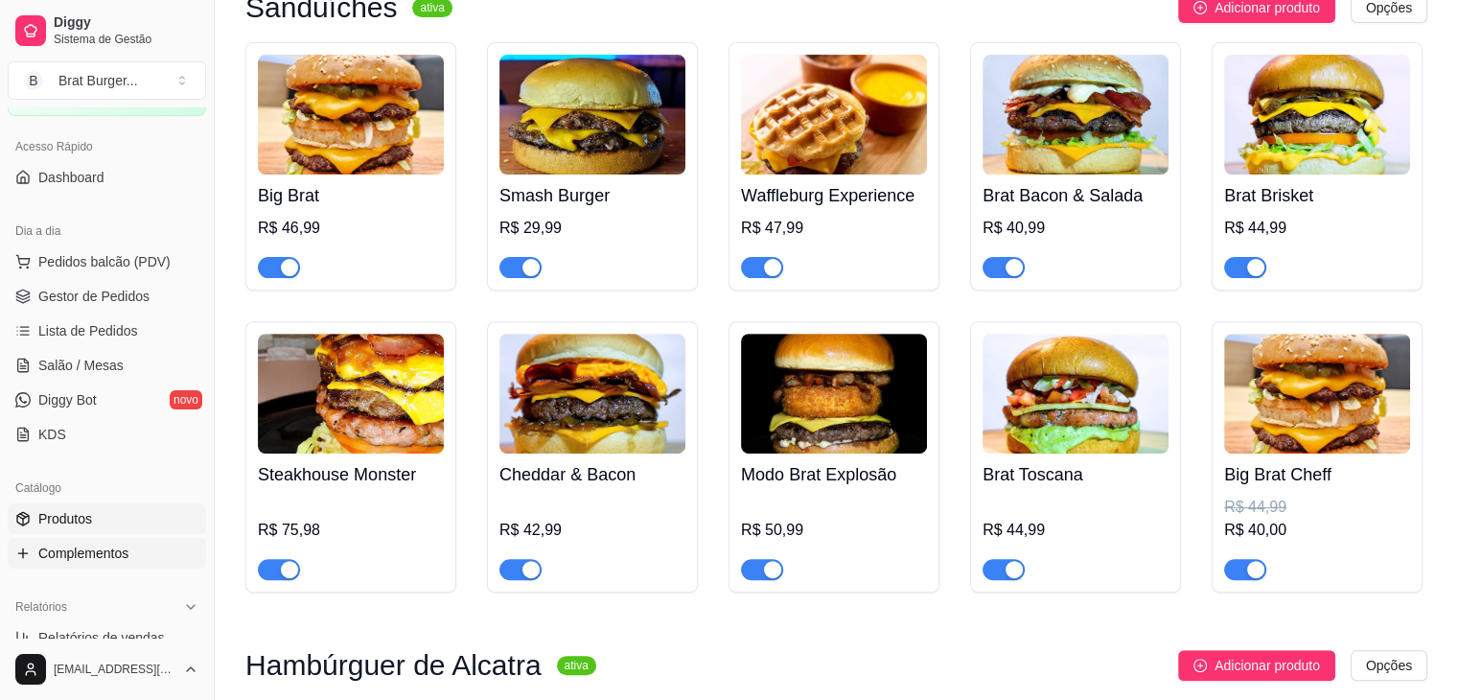
scroll to position [110, 0]
click at [82, 559] on span "Complementos" at bounding box center [83, 552] width 90 height 19
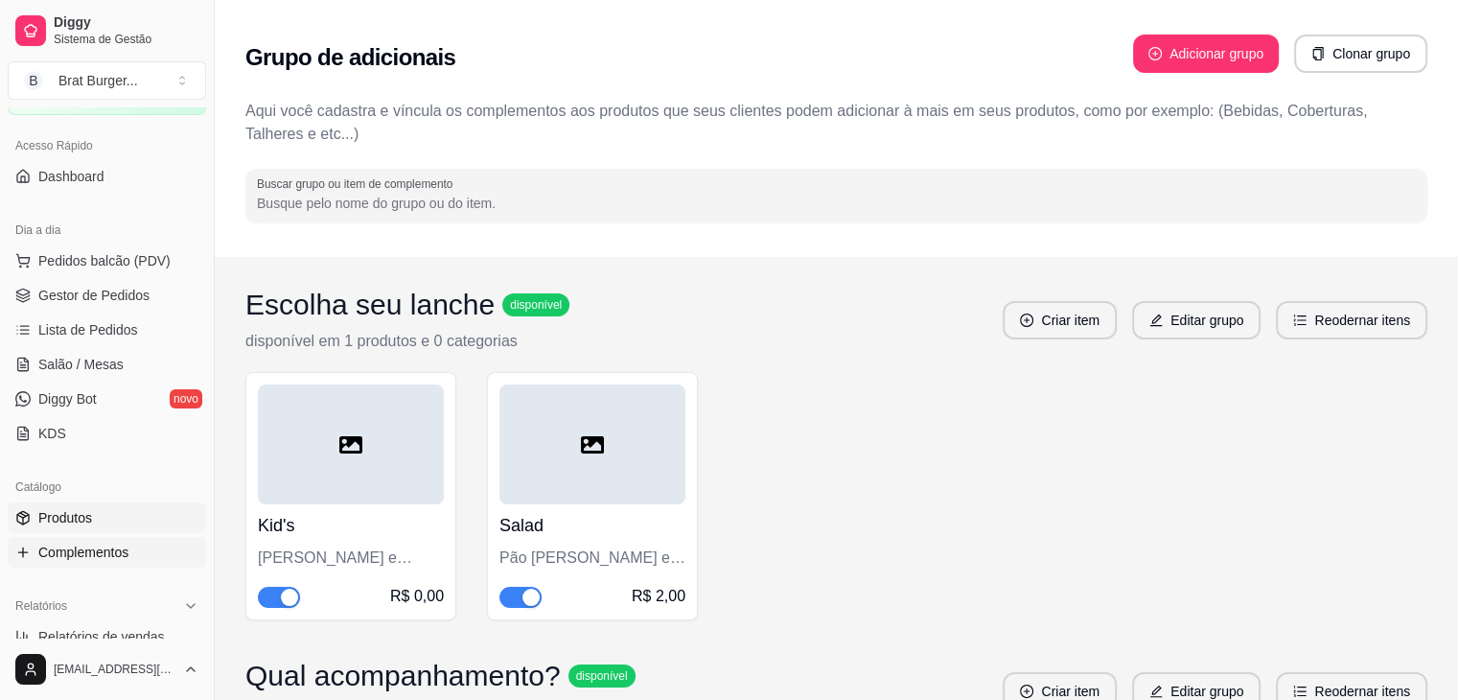
click at [107, 502] on link "Produtos" at bounding box center [107, 517] width 198 height 31
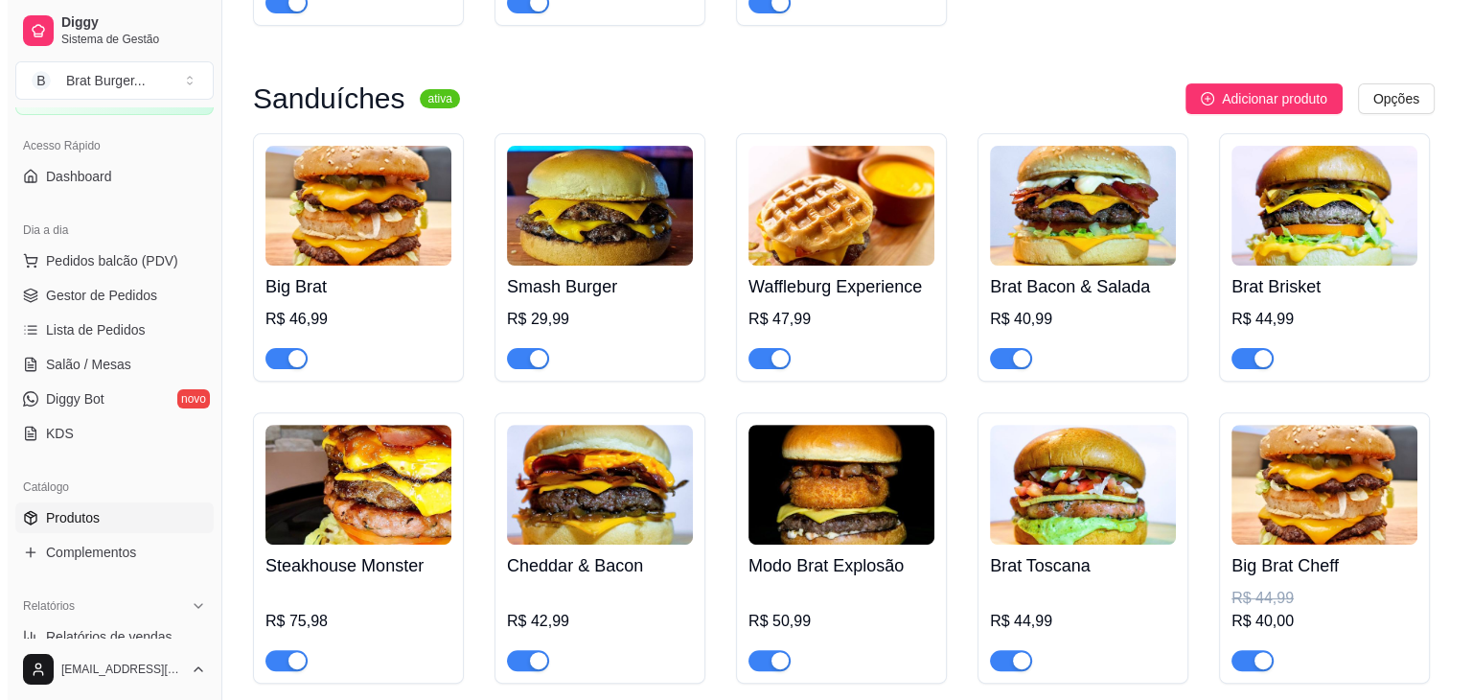
scroll to position [539, 0]
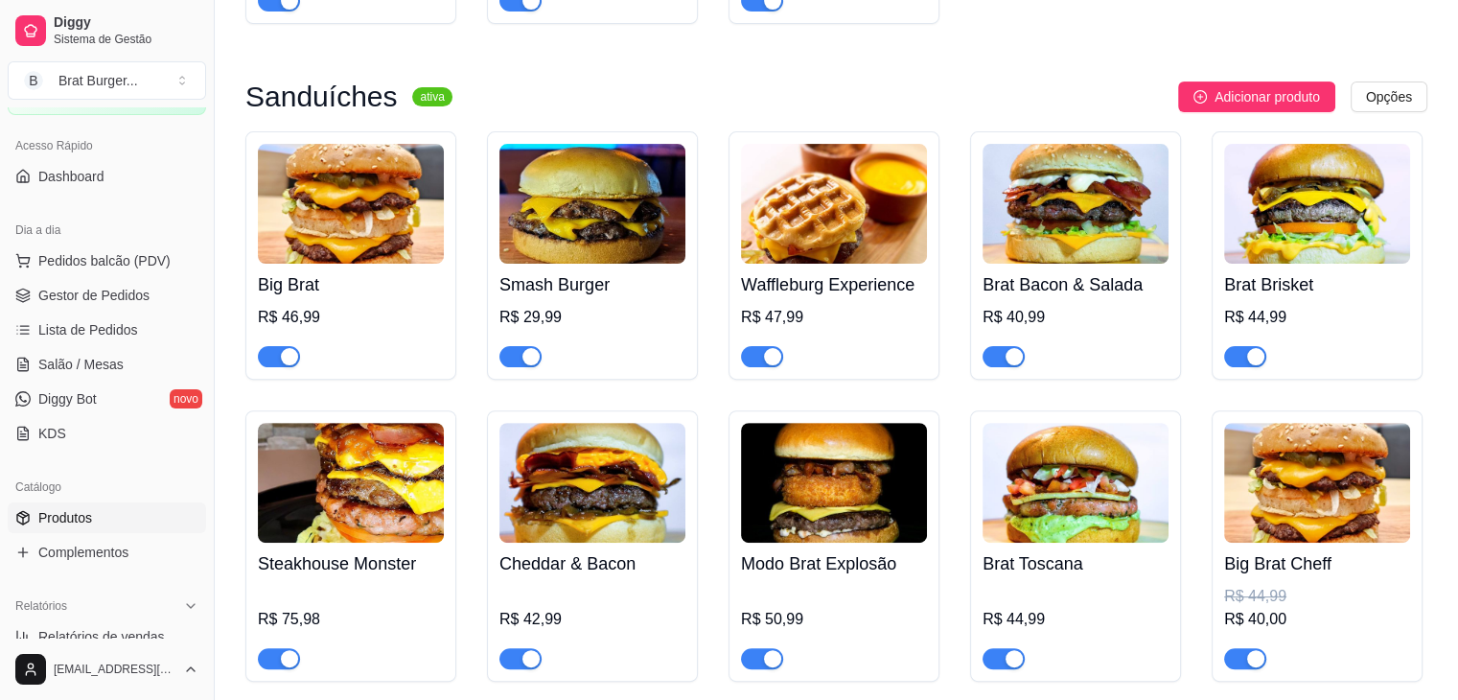
click at [290, 246] on img at bounding box center [351, 204] width 186 height 120
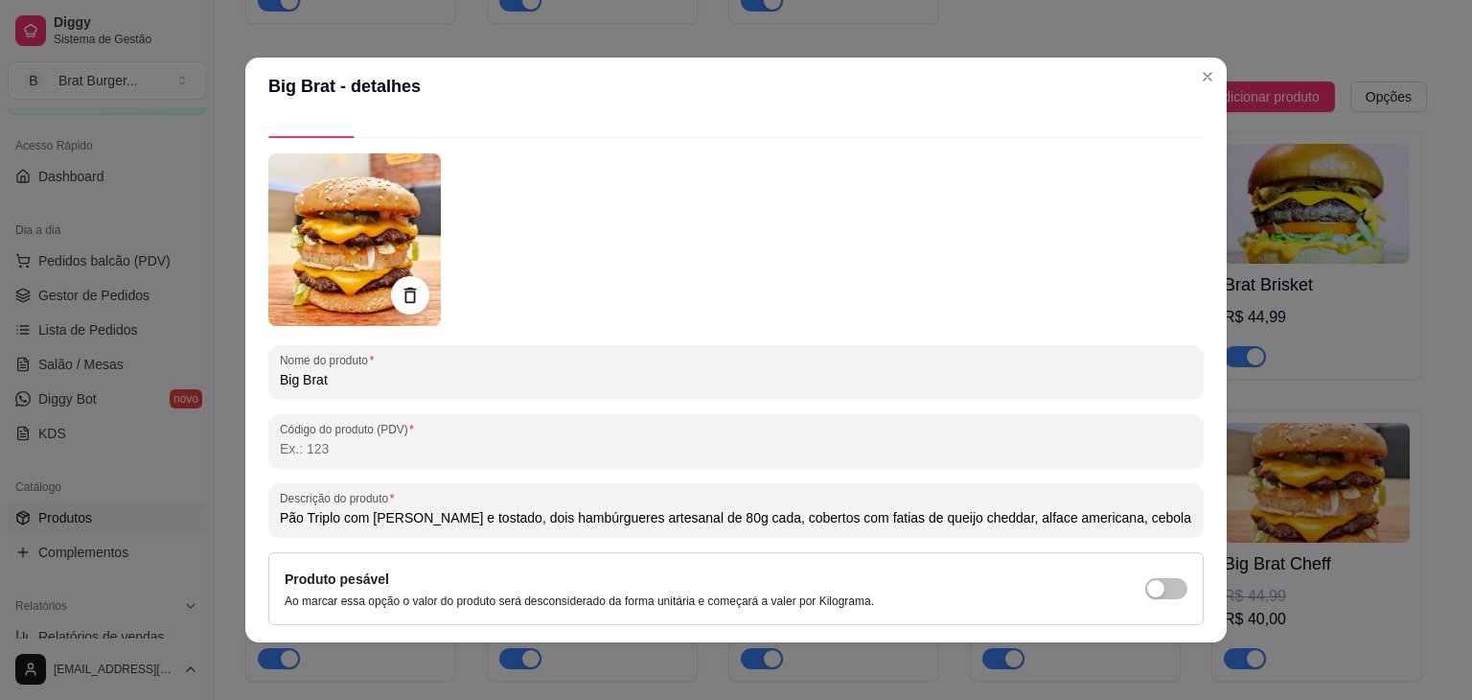
scroll to position [0, 0]
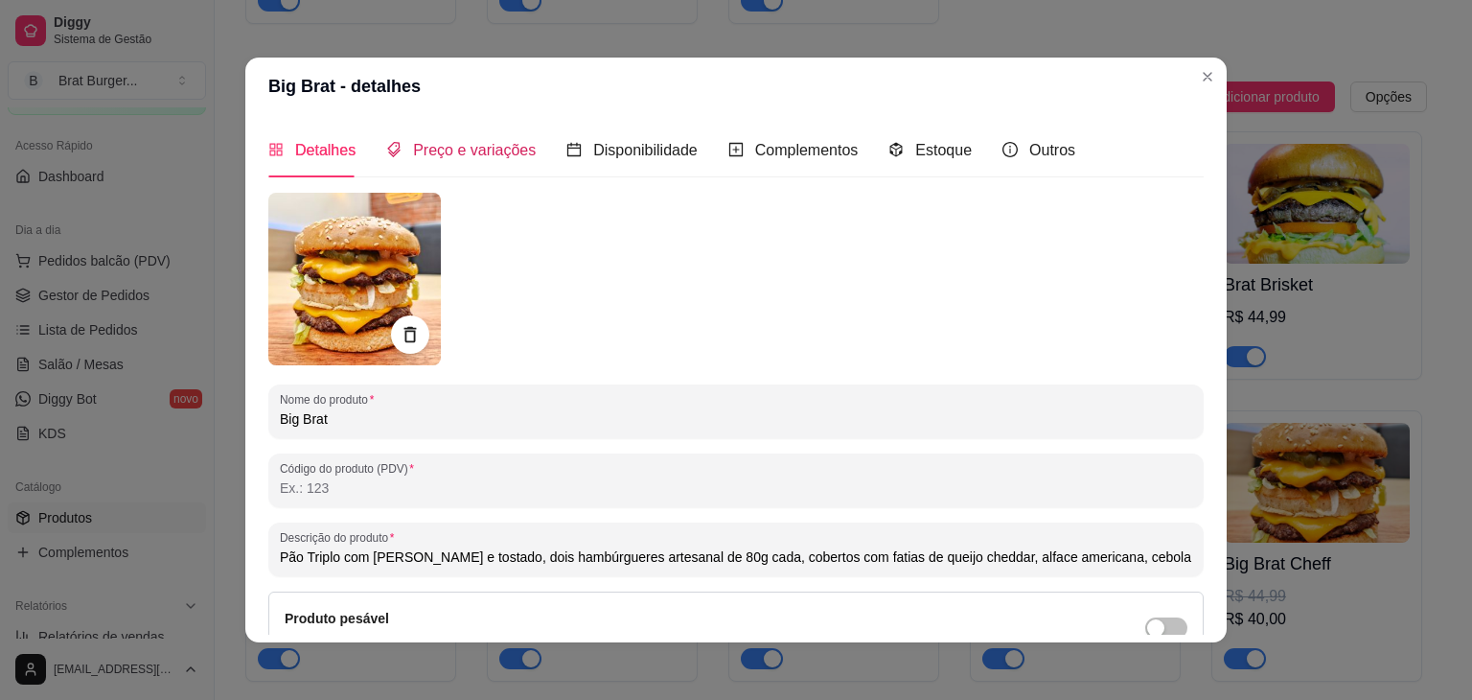
click at [437, 148] on span "Preço e variações" at bounding box center [474, 150] width 123 height 16
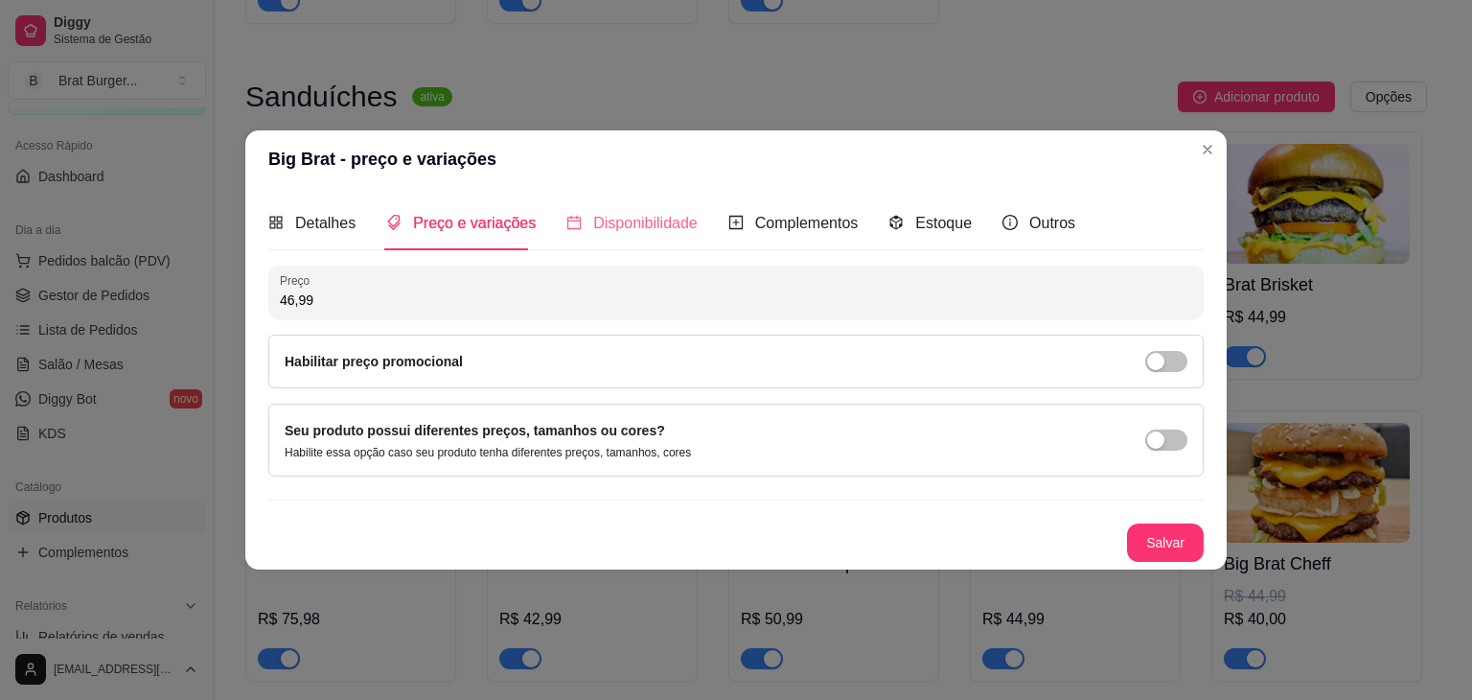
click at [624, 207] on div "Disponibilidade" at bounding box center [631, 223] width 131 height 55
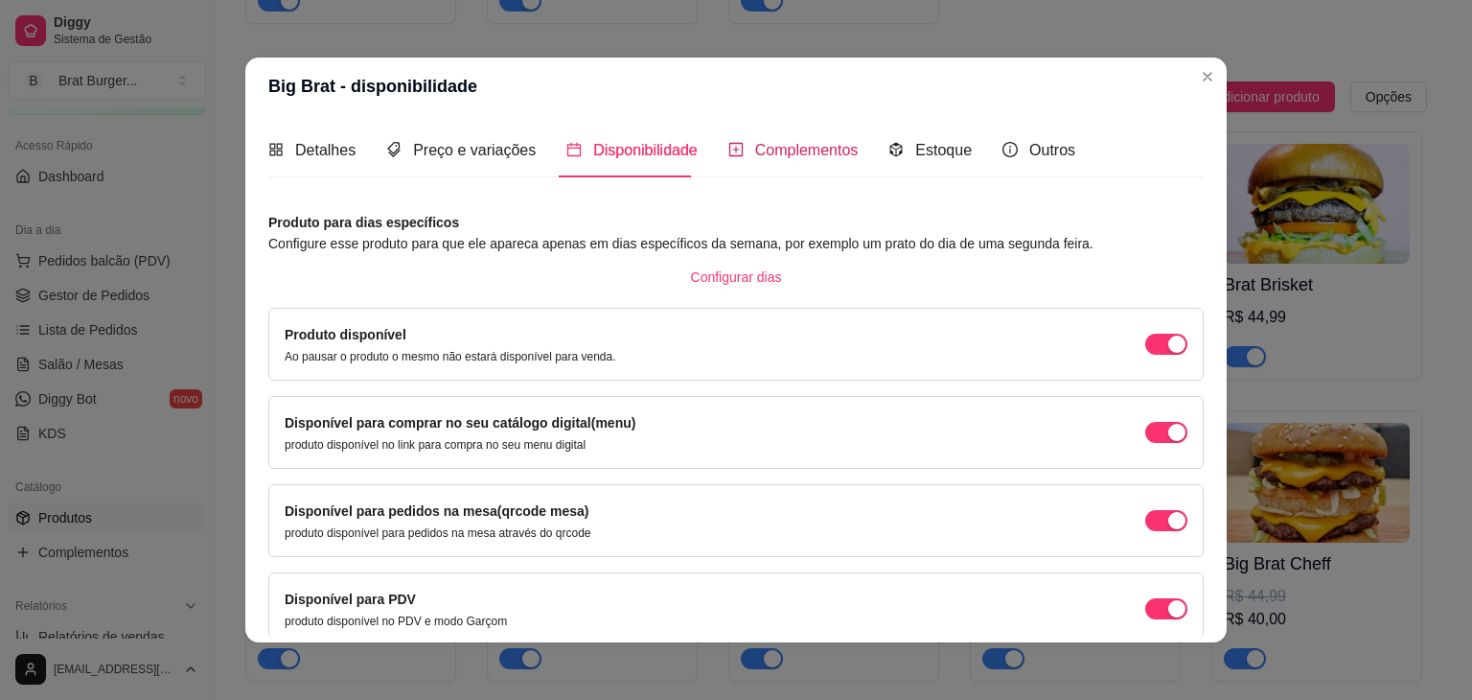
click at [817, 147] on span "Complementos" at bounding box center [807, 150] width 104 height 16
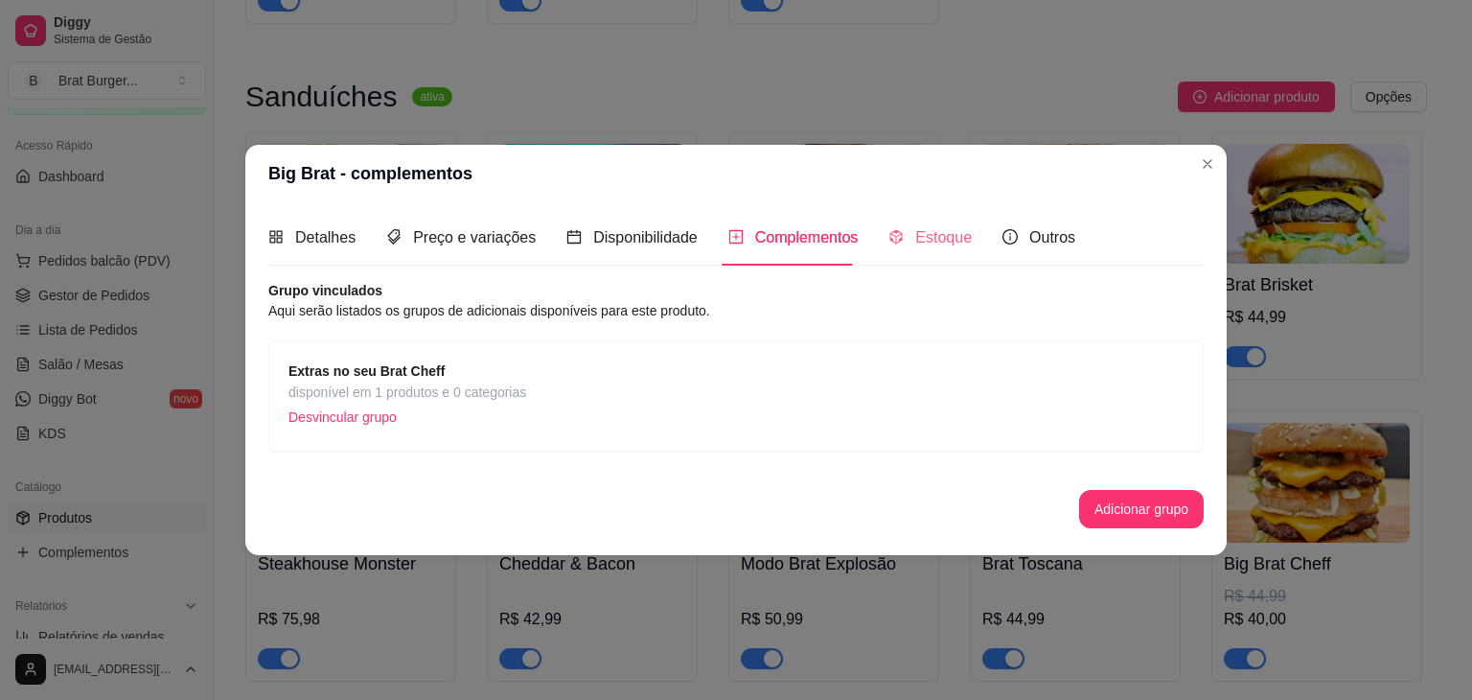
click at [909, 251] on div "Estoque" at bounding box center [930, 237] width 83 height 55
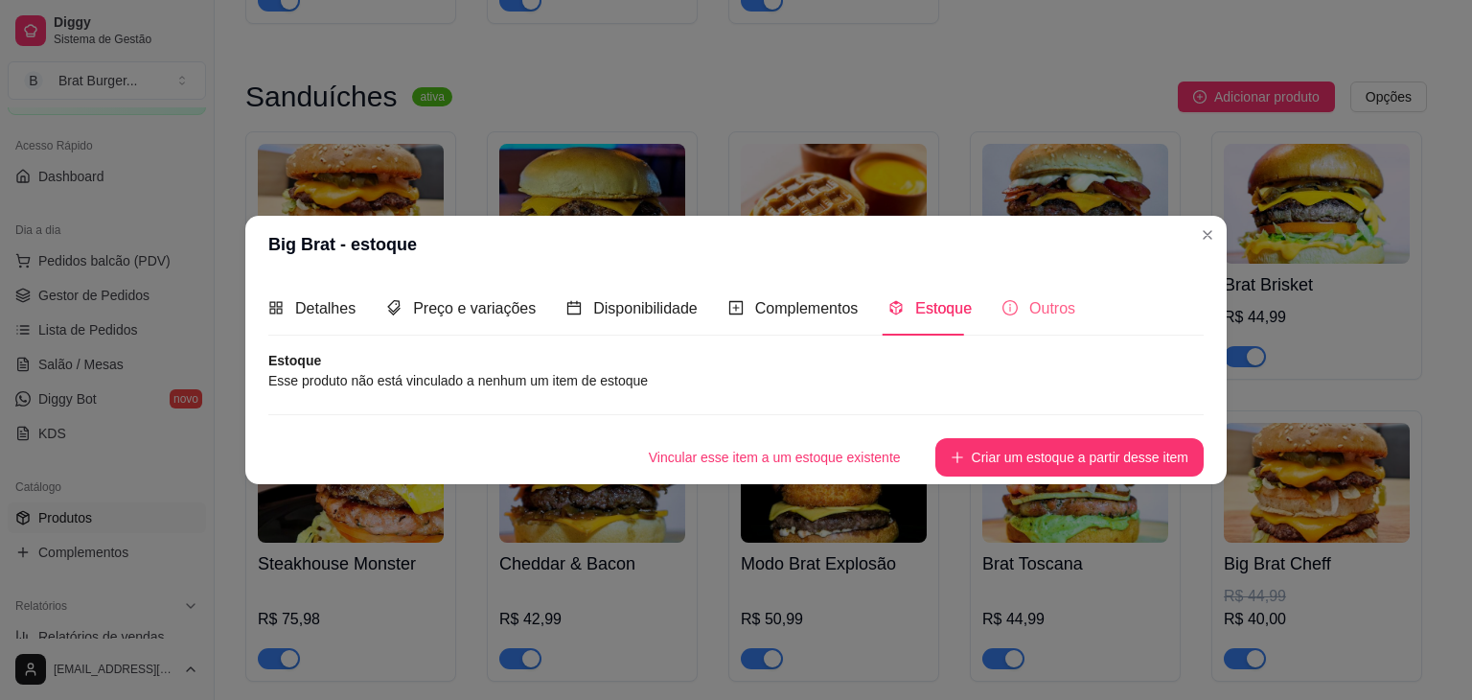
click at [1054, 288] on div "Outros" at bounding box center [1039, 308] width 73 height 55
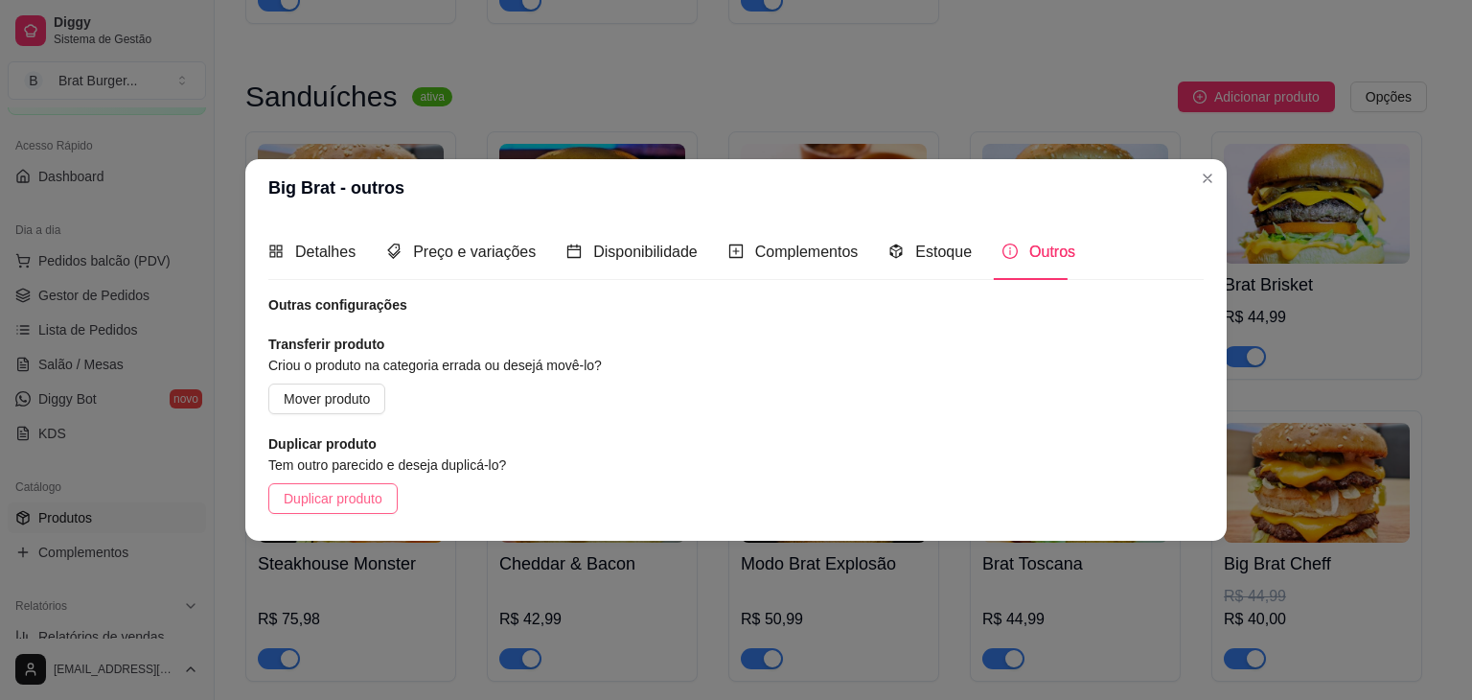
click at [357, 501] on span "Duplicar produto" at bounding box center [333, 498] width 99 height 21
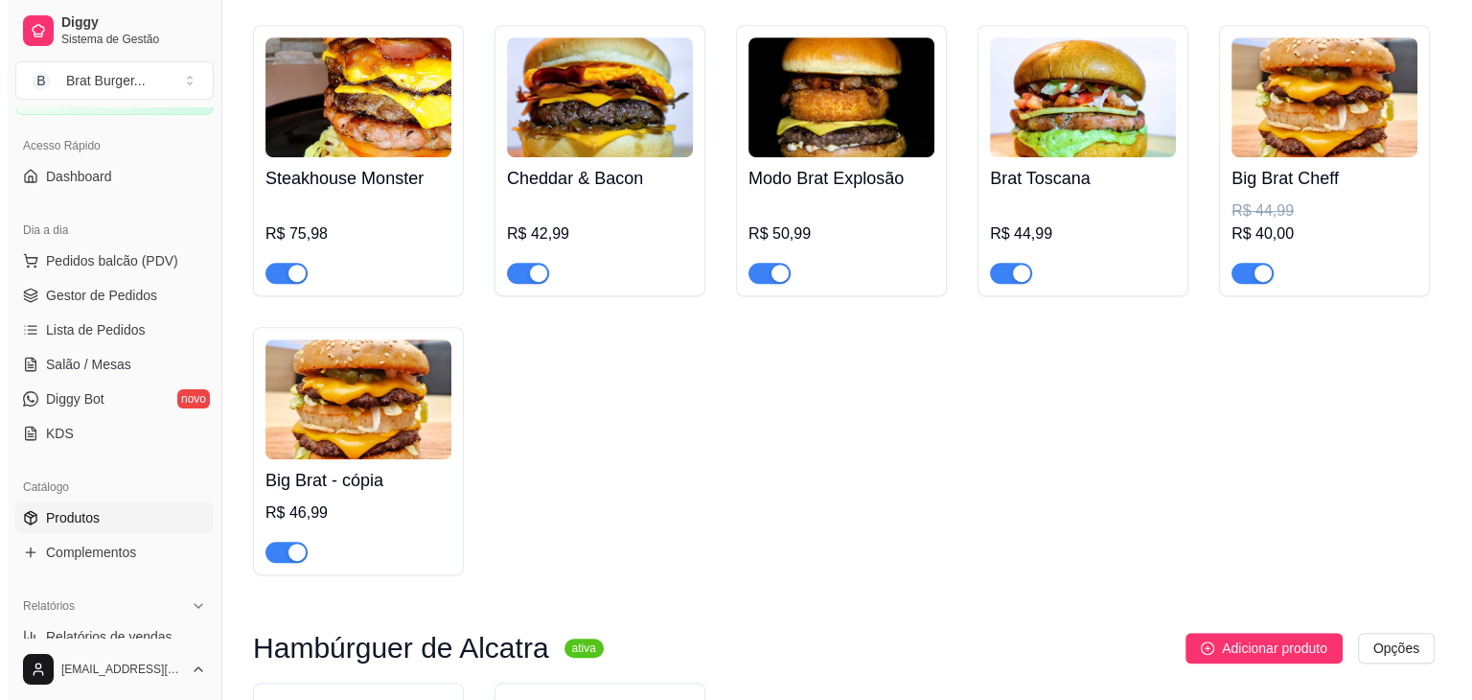
scroll to position [926, 0]
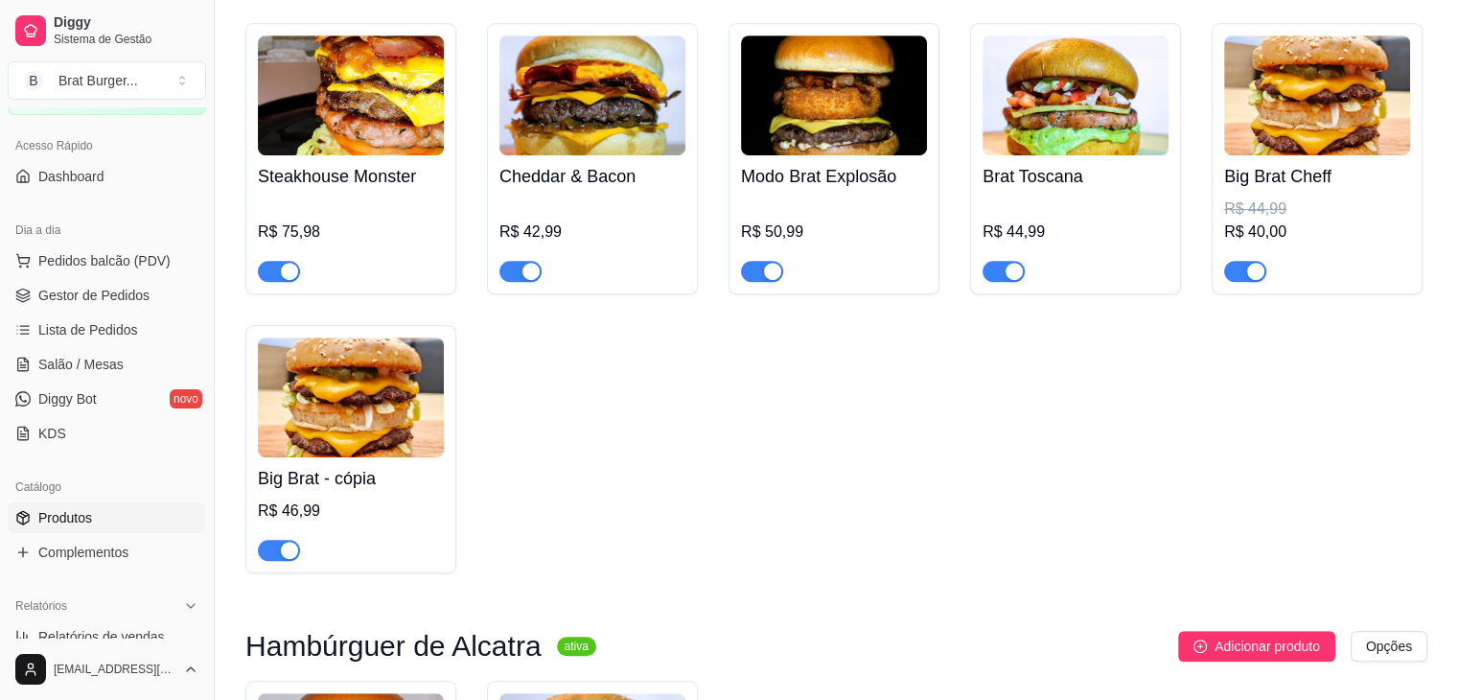
click at [406, 453] on img at bounding box center [351, 397] width 186 height 120
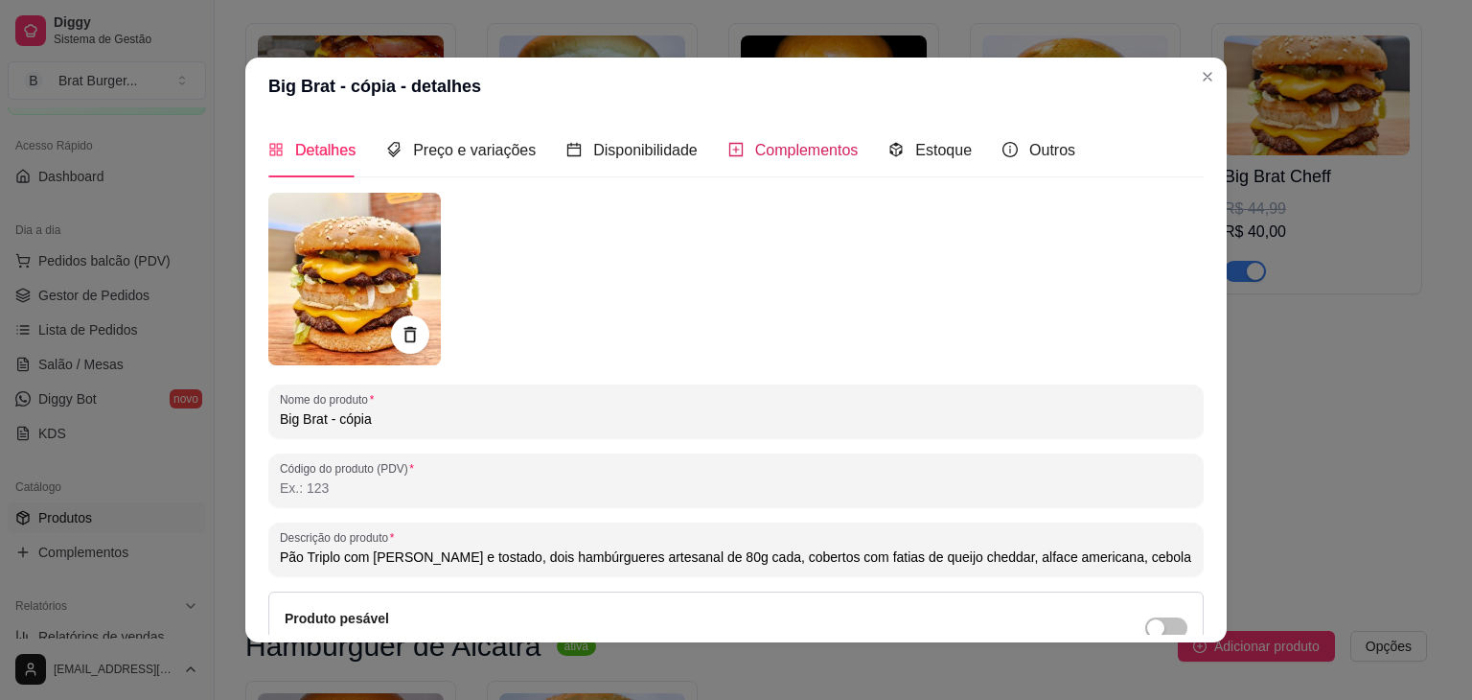
click at [755, 156] on span "Complementos" at bounding box center [807, 150] width 104 height 16
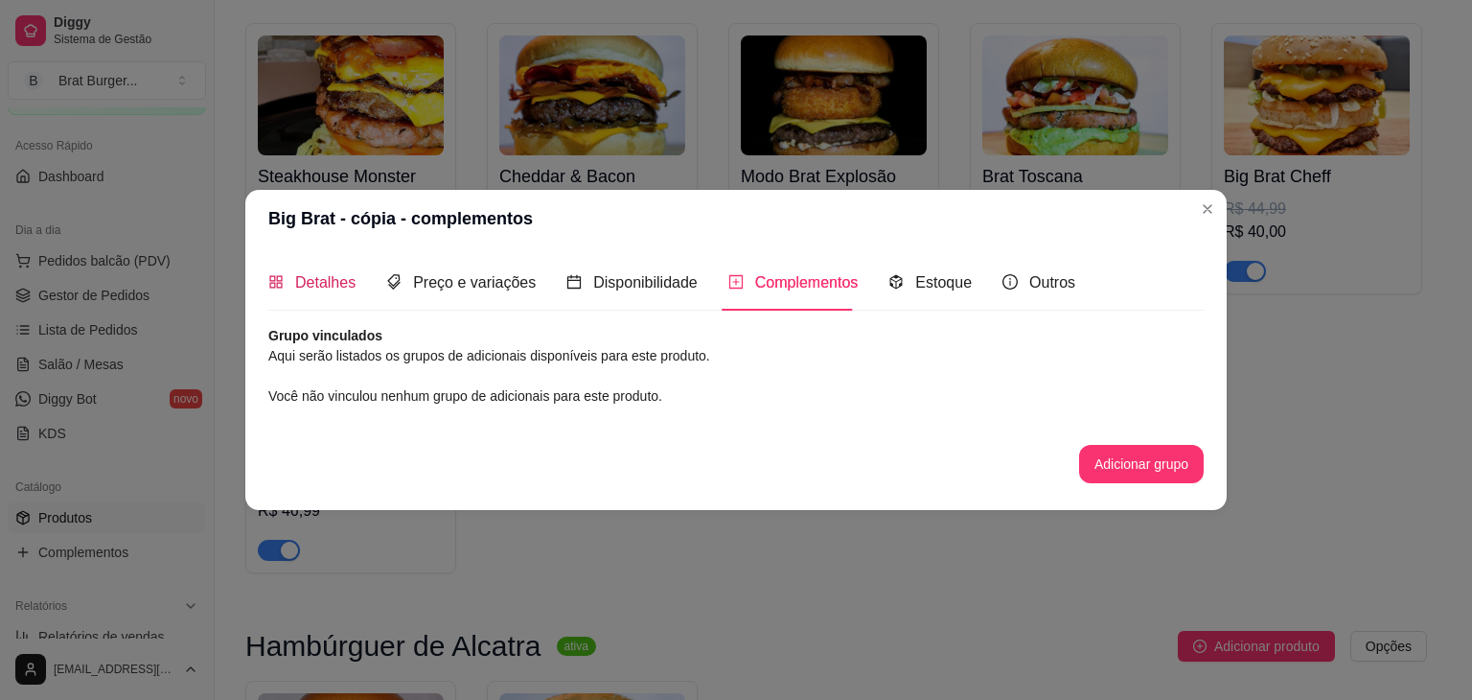
click at [341, 275] on span "Detalhes" at bounding box center [325, 282] width 60 height 16
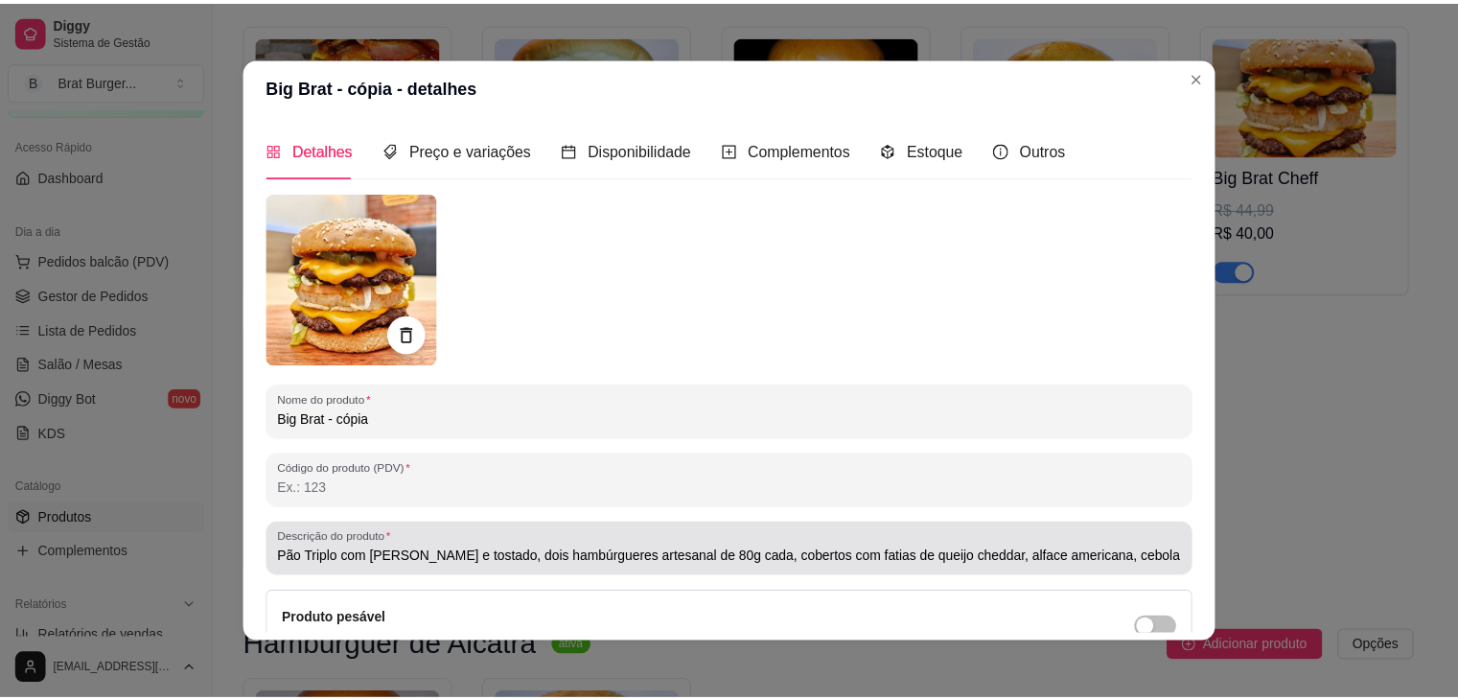
scroll to position [187, 0]
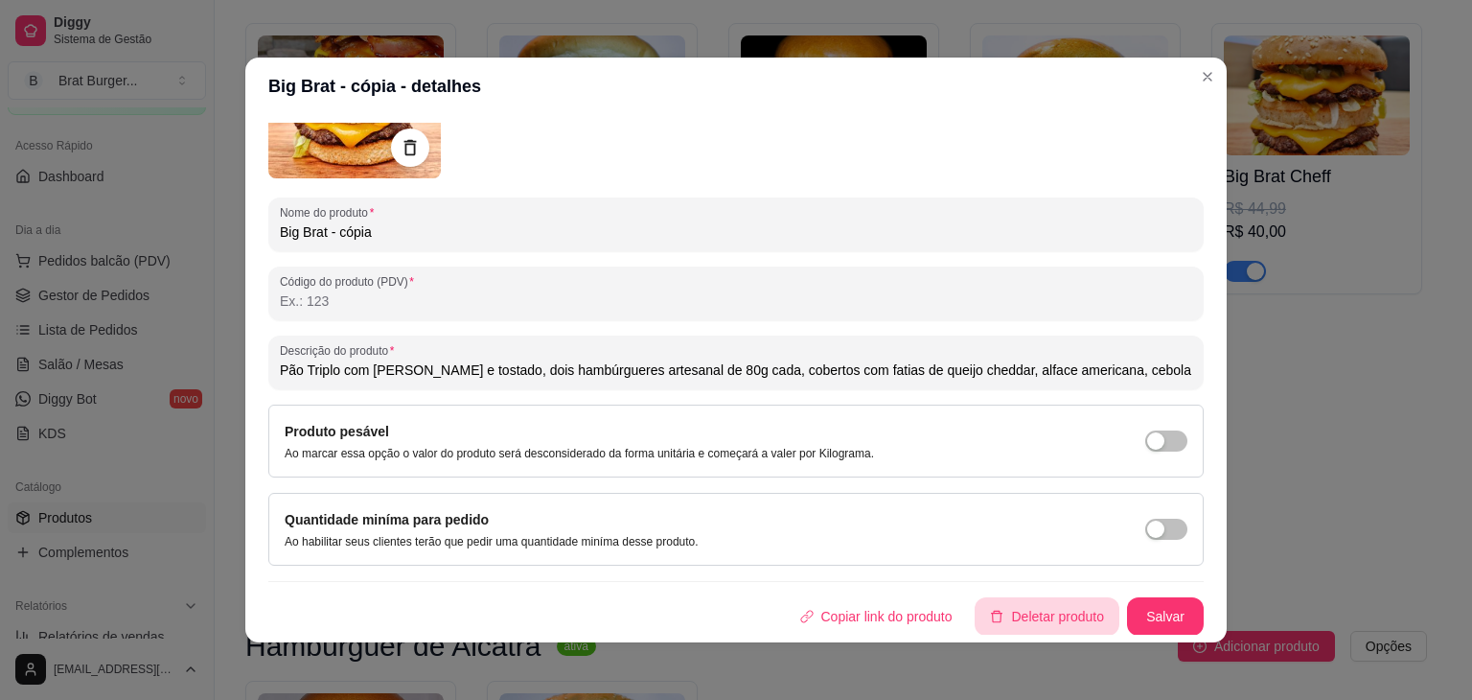
click at [1024, 612] on button "Deletar produto" at bounding box center [1047, 616] width 145 height 38
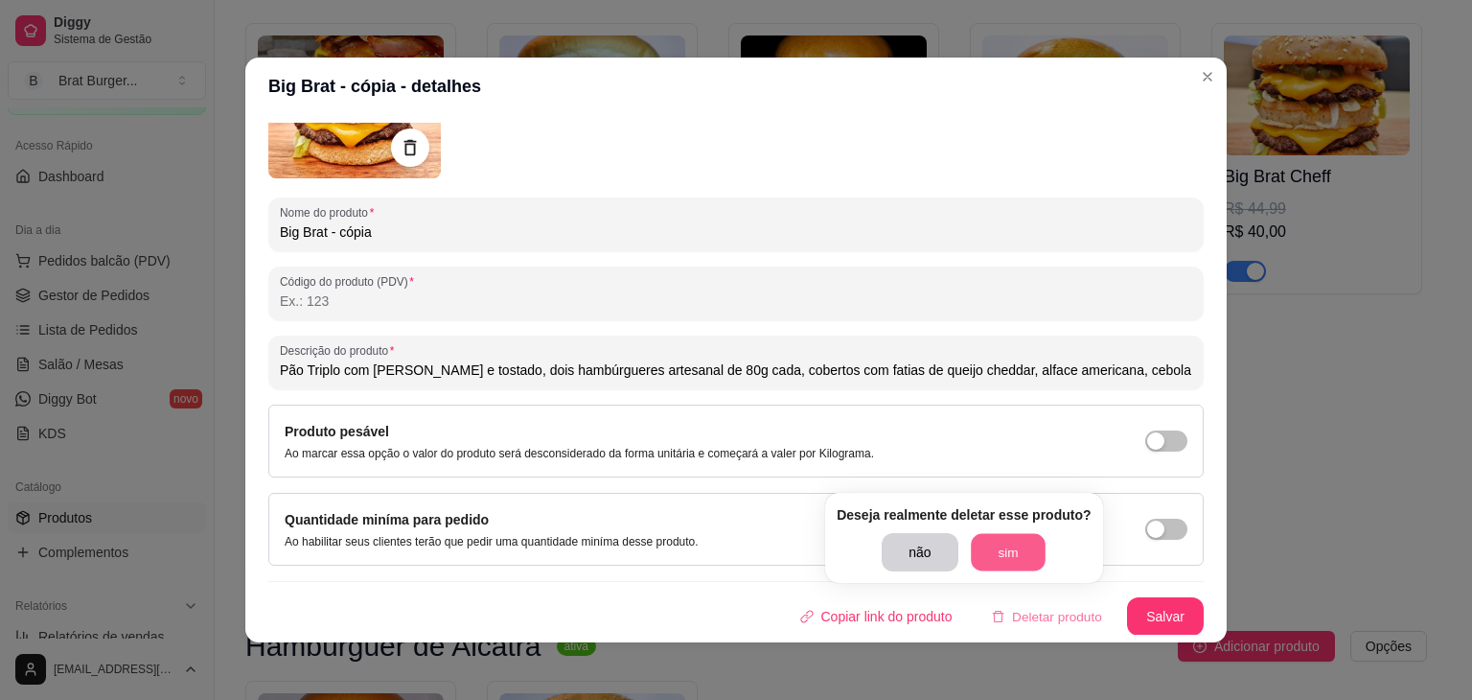
click at [1015, 557] on button "sim" at bounding box center [1008, 552] width 75 height 37
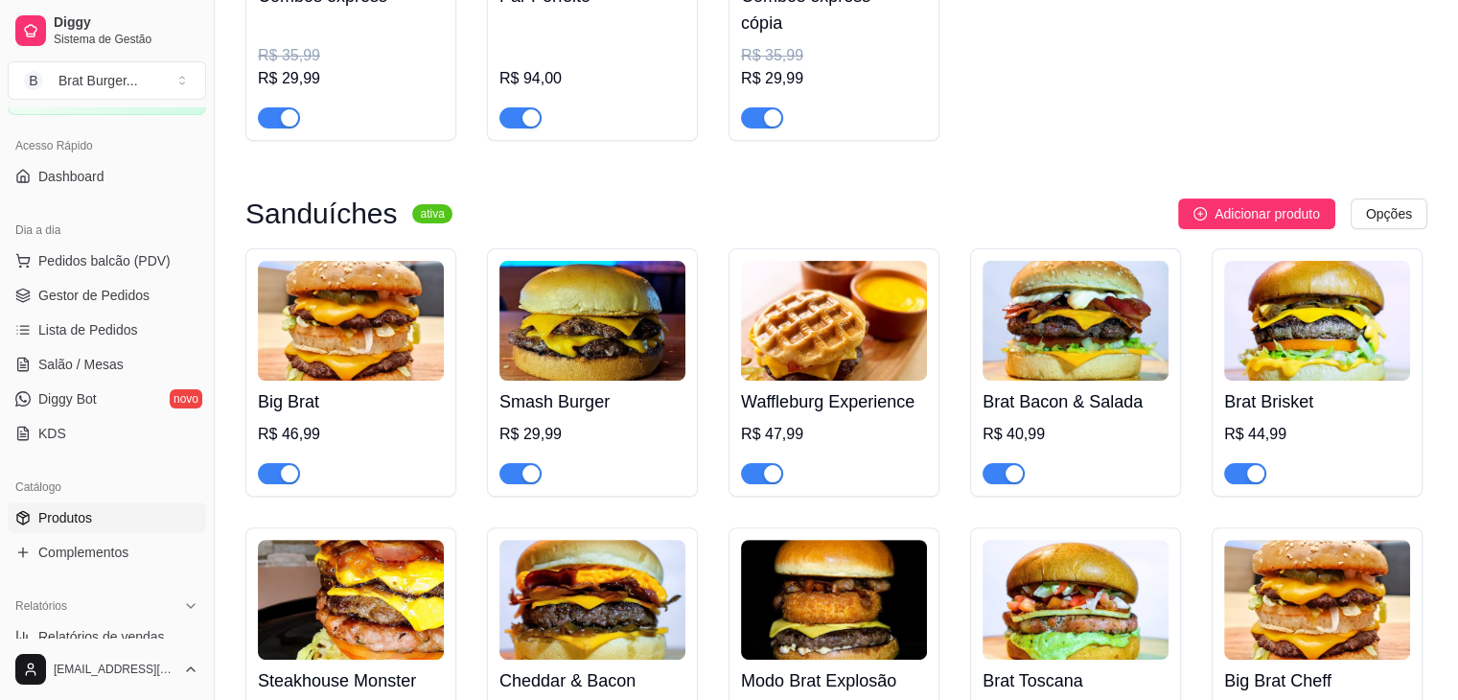
scroll to position [416, 0]
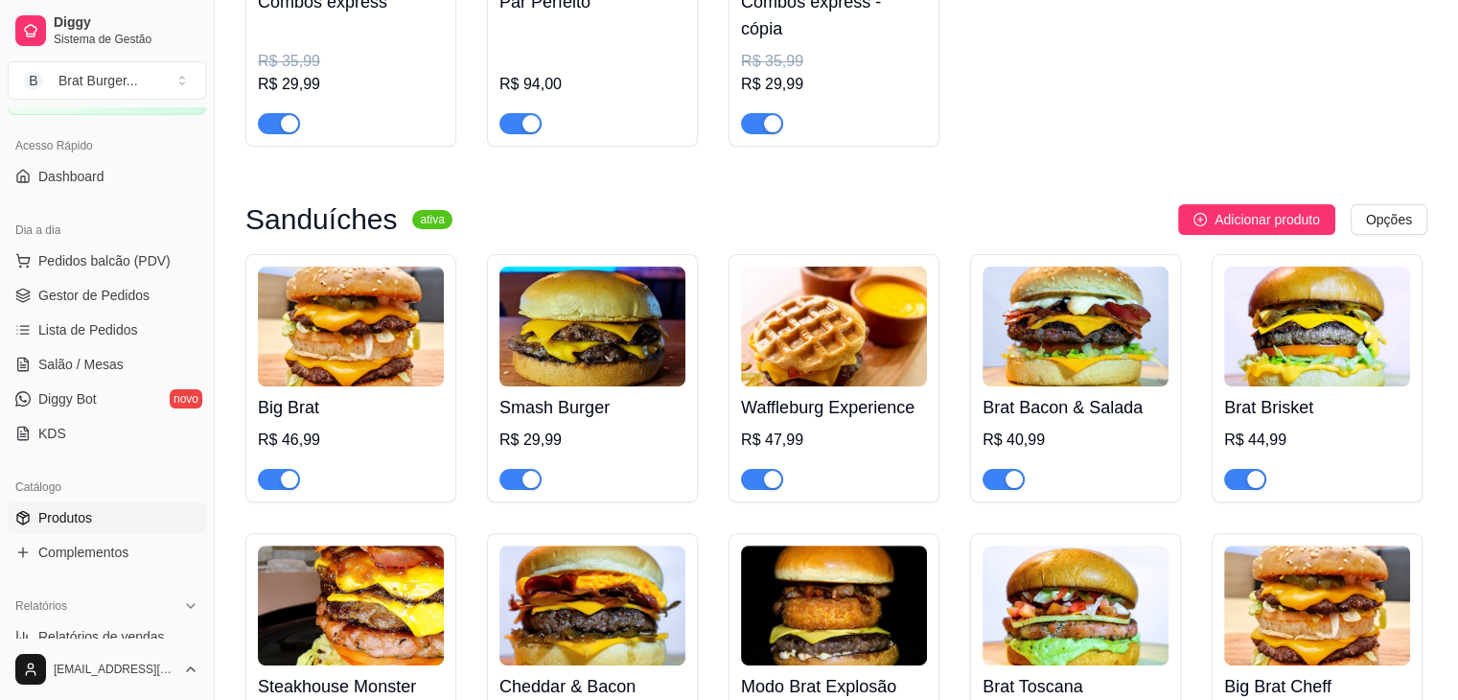
click at [353, 348] on img at bounding box center [351, 326] width 186 height 120
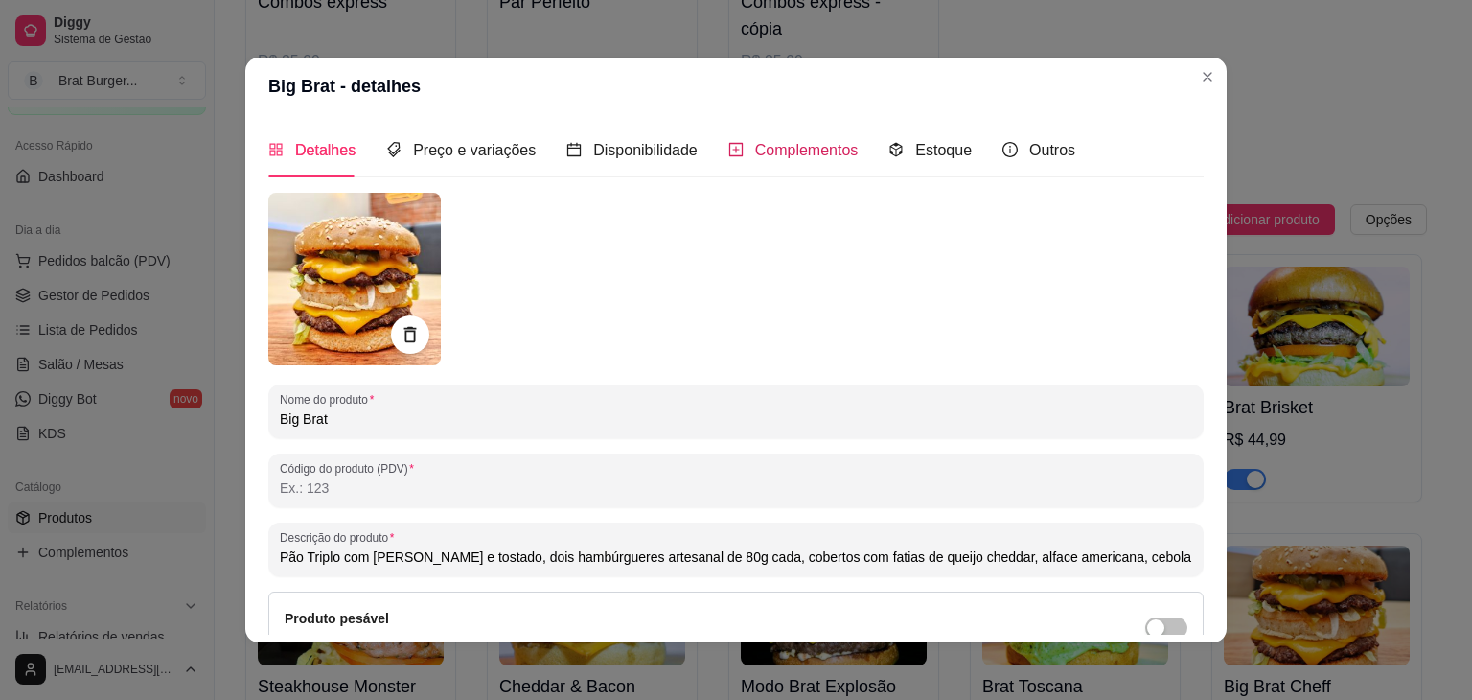
click at [755, 148] on span "Complementos" at bounding box center [807, 150] width 104 height 16
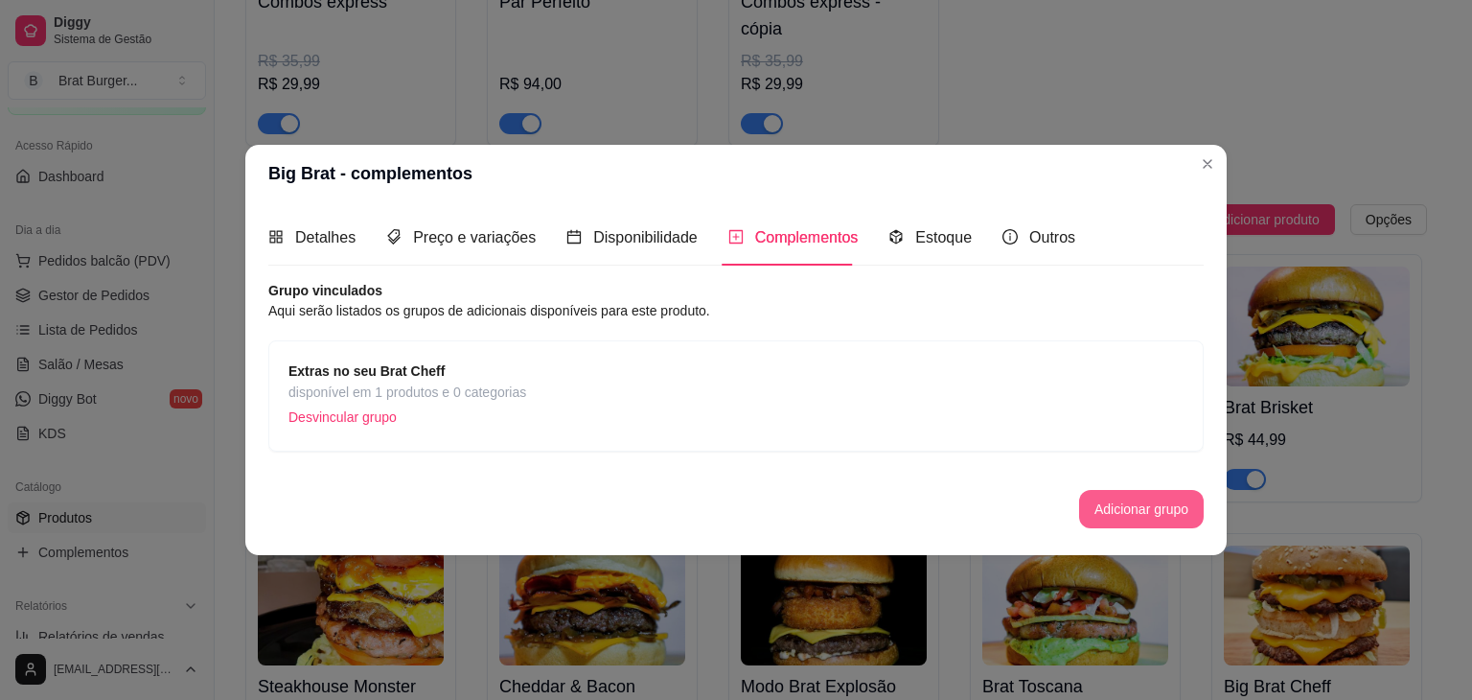
click at [1135, 507] on button "Adicionar grupo" at bounding box center [1141, 509] width 125 height 38
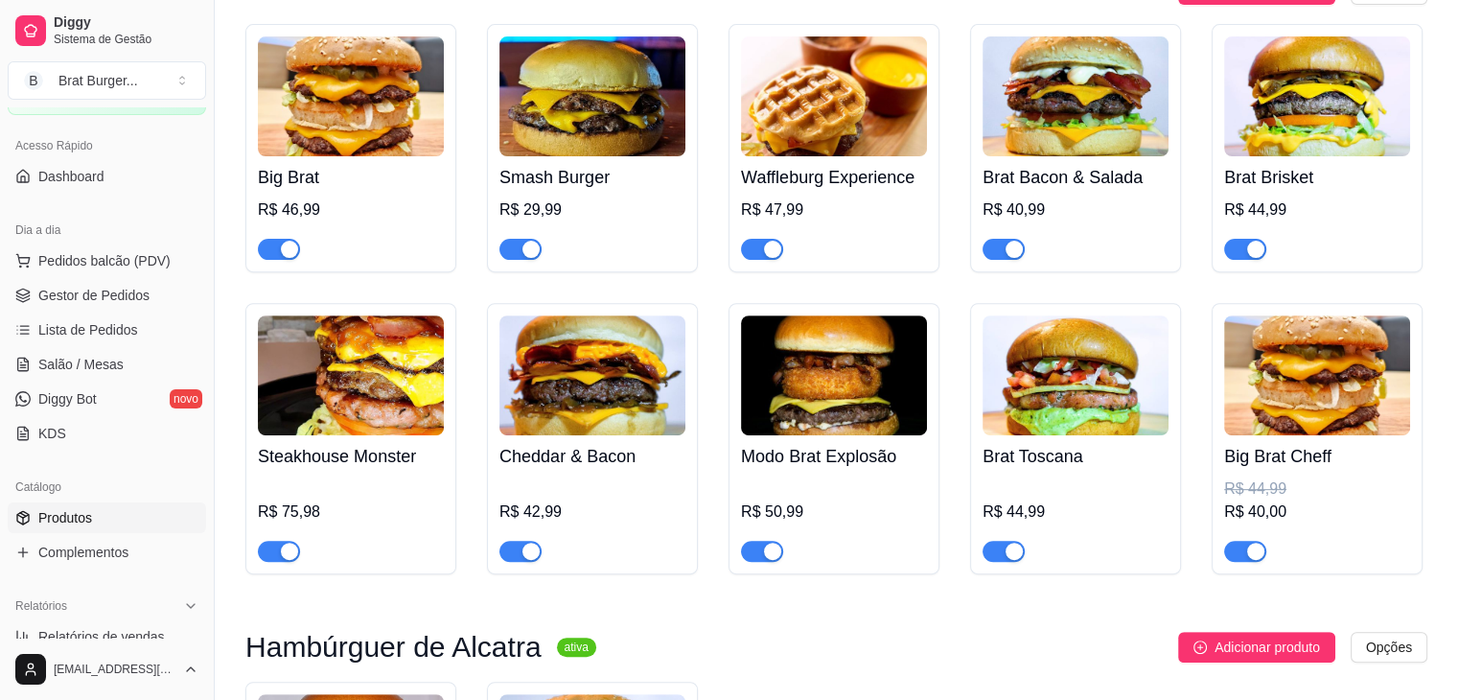
scroll to position [640, 0]
